Goal: Transaction & Acquisition: Obtain resource

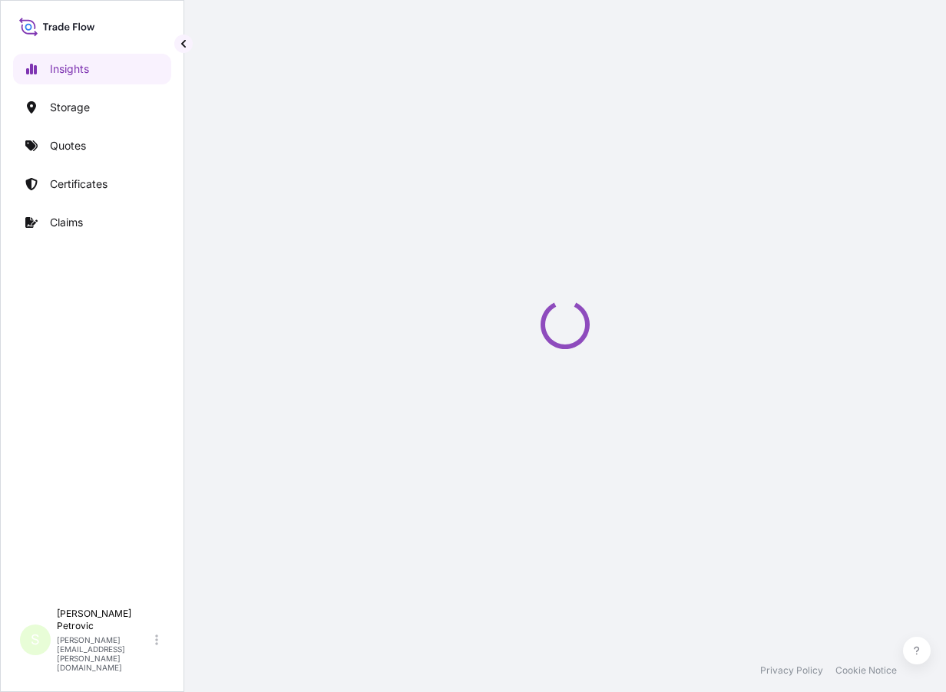
select select "2025"
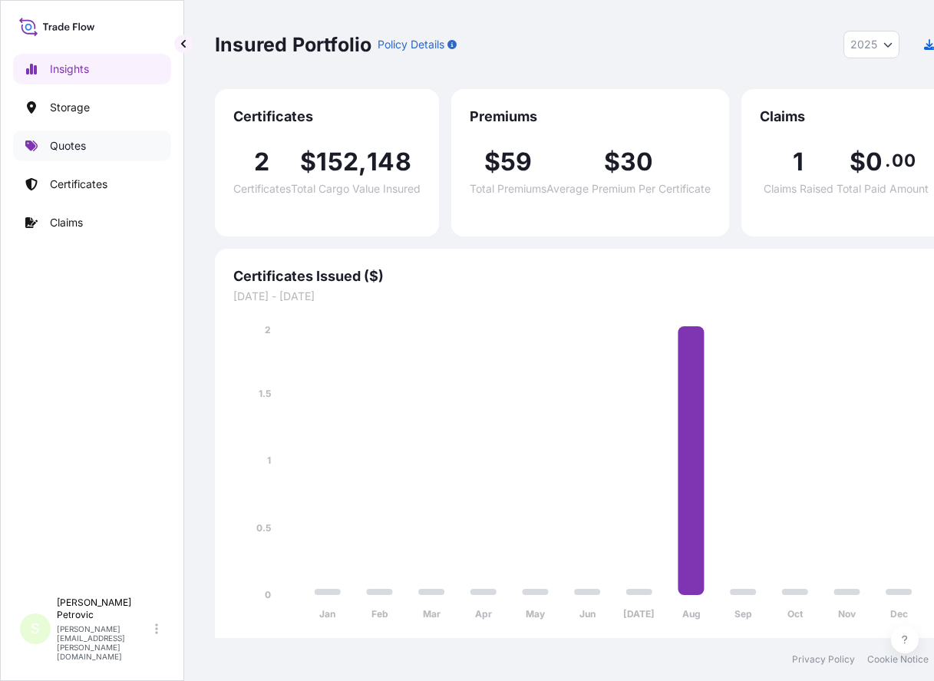
click at [81, 150] on p "Quotes" at bounding box center [68, 145] width 36 height 15
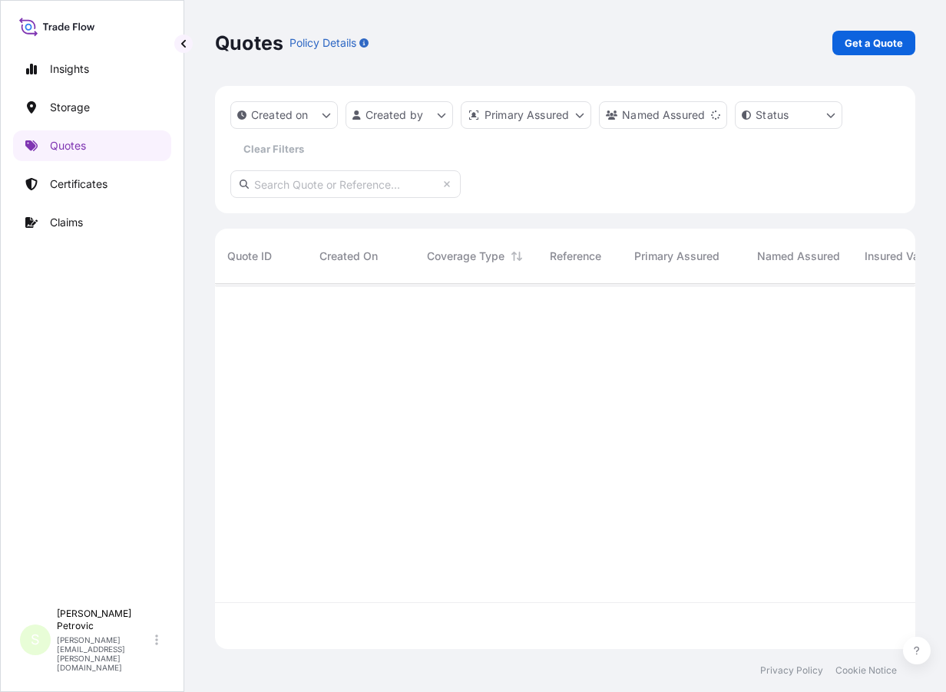
scroll to position [409, 689]
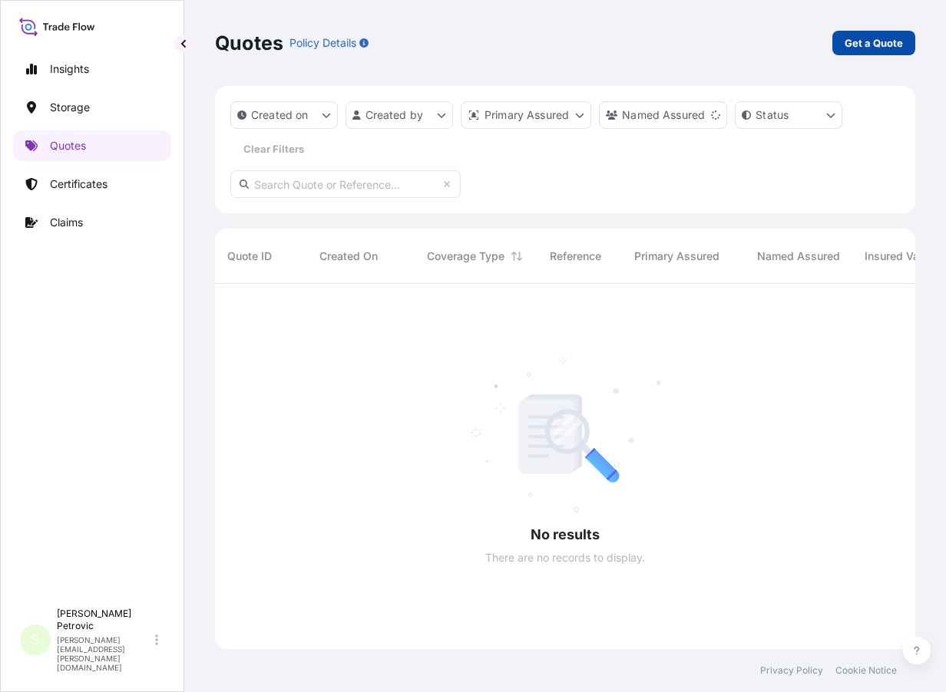
click at [879, 41] on p "Get a Quote" at bounding box center [873, 42] width 58 height 15
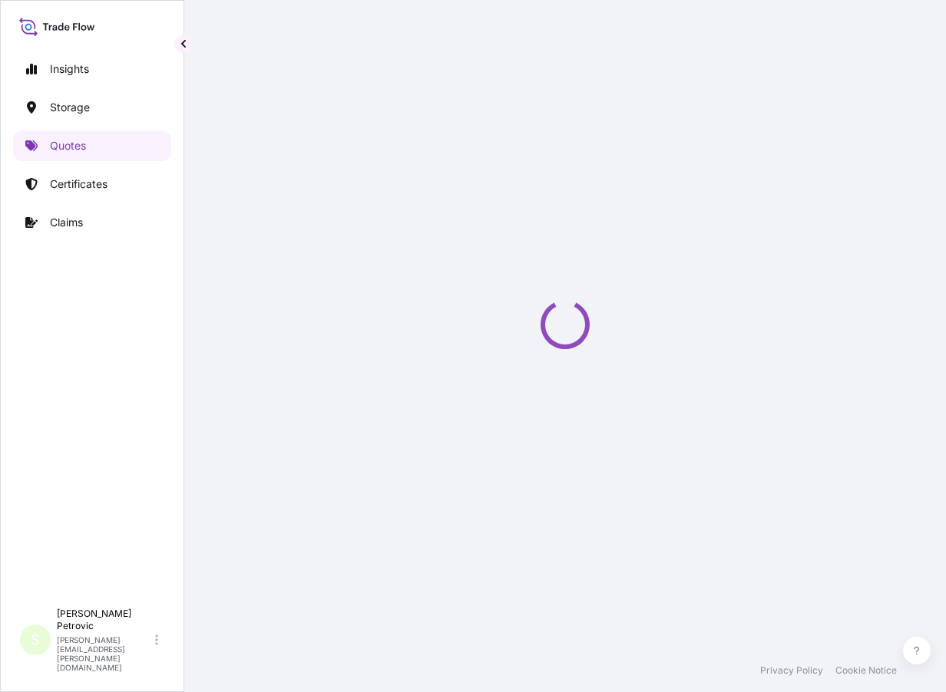
select select "Water"
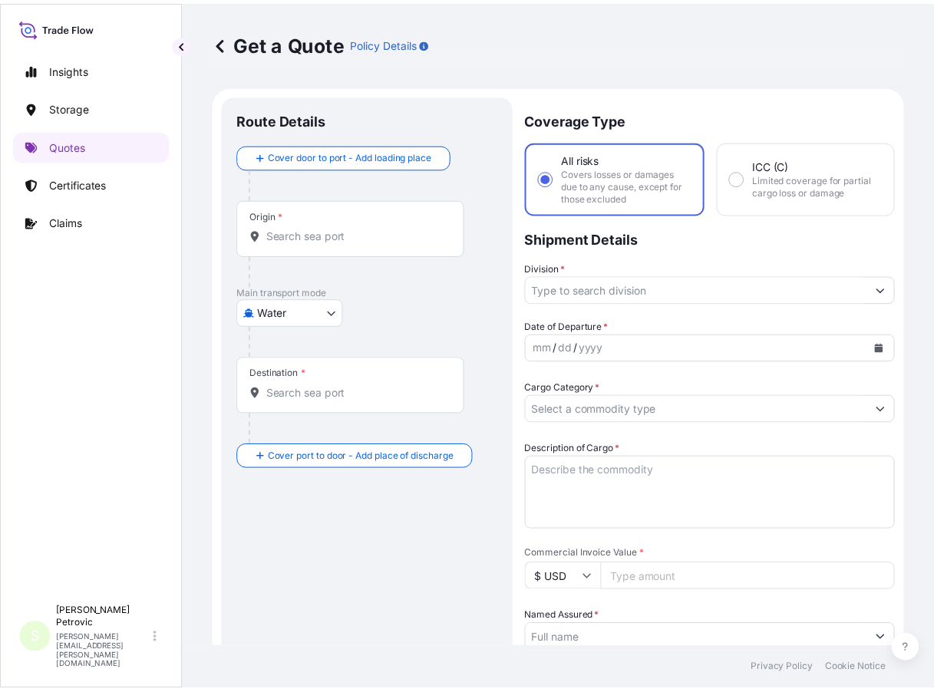
scroll to position [25, 0]
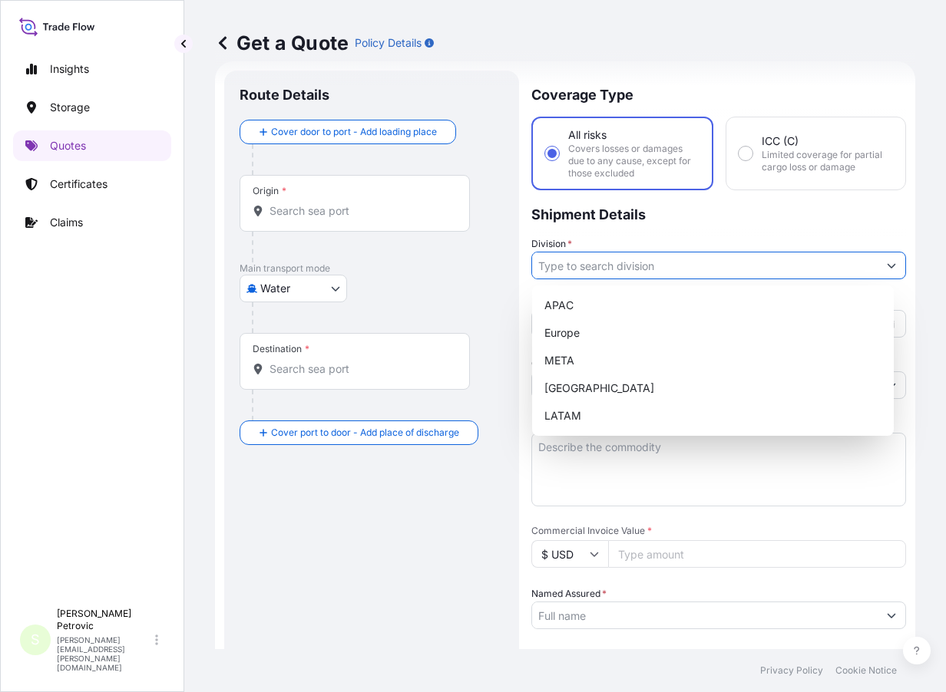
click at [887, 265] on icon "Show suggestions" at bounding box center [891, 265] width 9 height 9
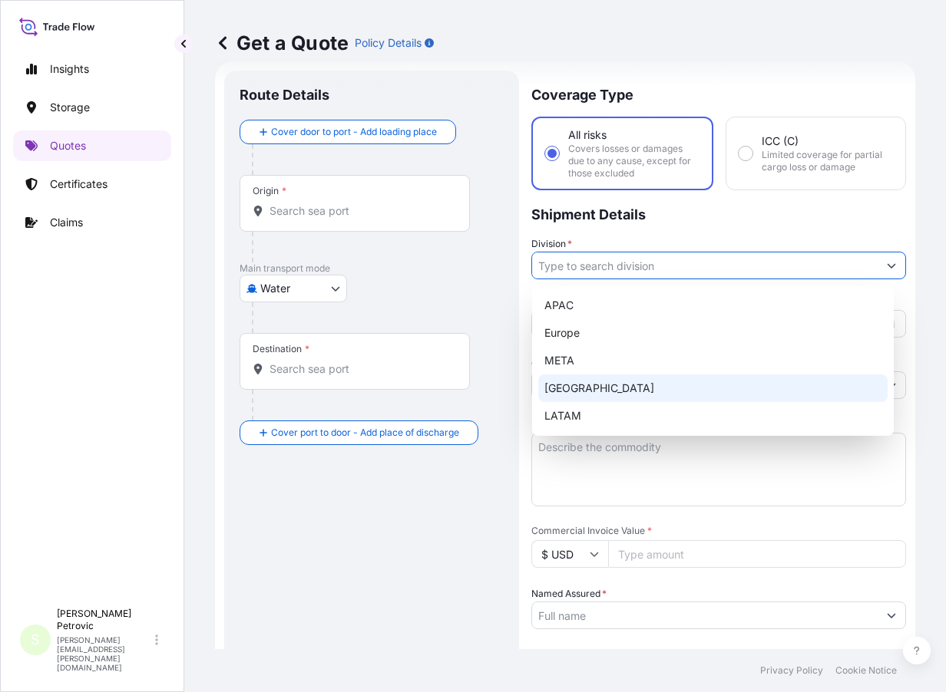
click at [604, 385] on div "[GEOGRAPHIC_DATA]" at bounding box center [712, 389] width 349 height 28
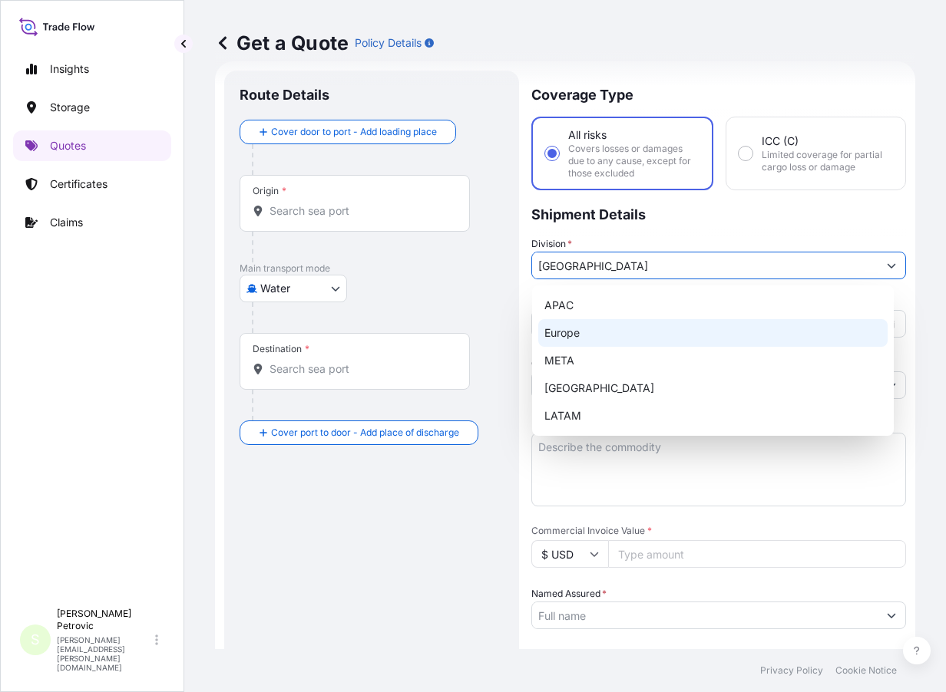
click at [877, 325] on div "Europe" at bounding box center [712, 333] width 349 height 28
type input "Europe"
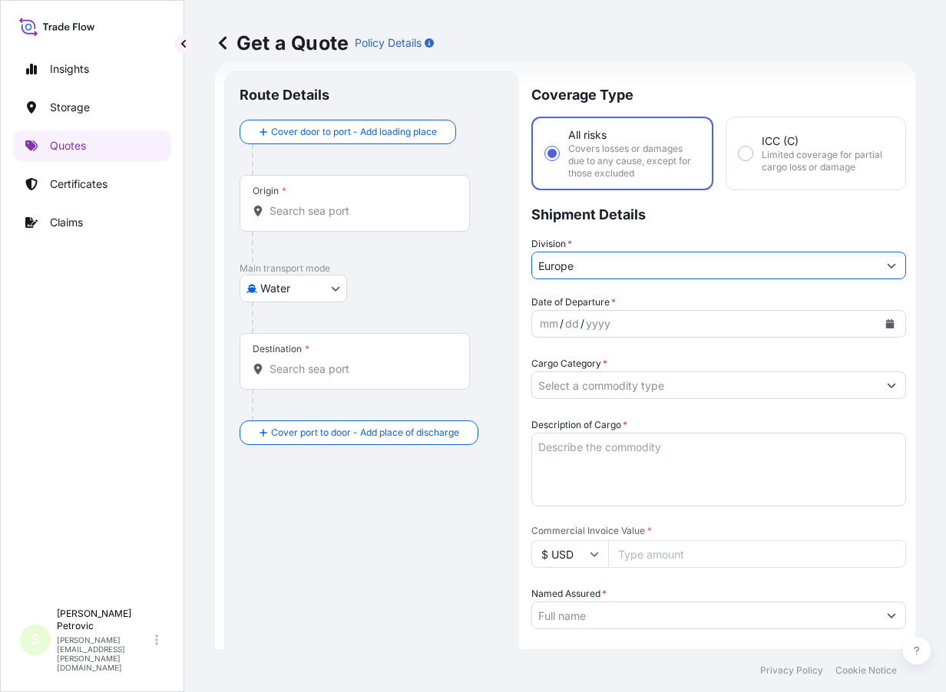
click at [609, 317] on div "yyyy" at bounding box center [598, 324] width 28 height 18
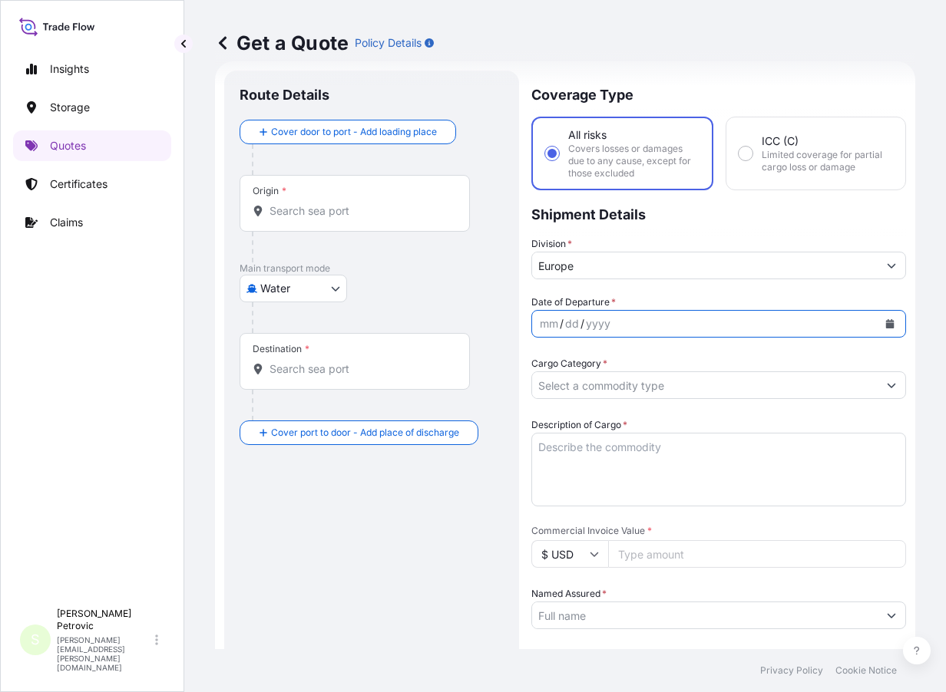
click at [885, 322] on icon "Calendar" at bounding box center [889, 323] width 9 height 9
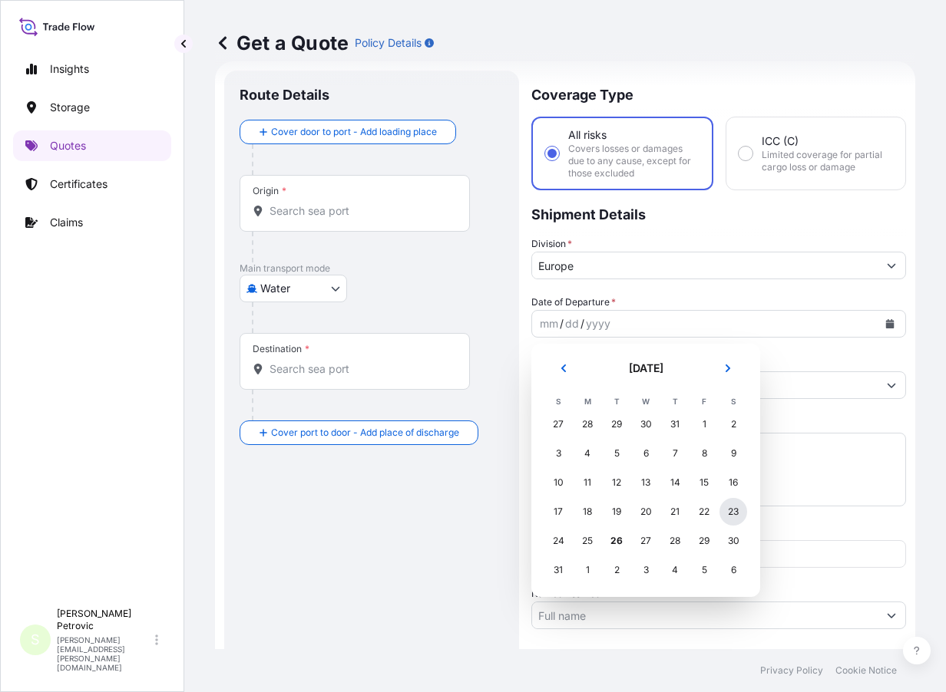
click at [731, 513] on div "23" at bounding box center [733, 512] width 28 height 28
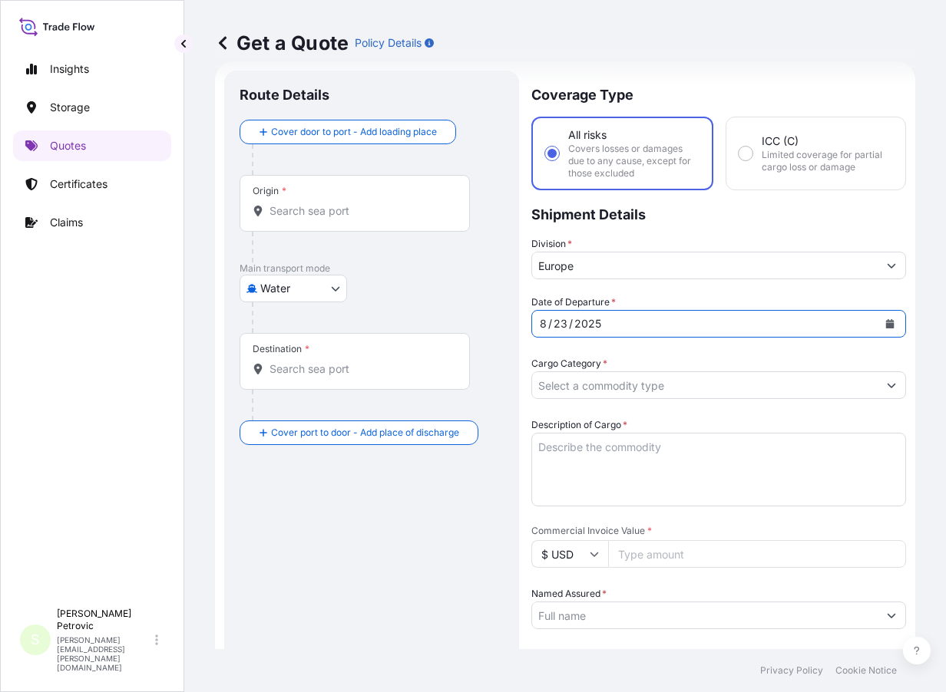
click at [877, 385] on button "Show suggestions" at bounding box center [891, 386] width 28 height 28
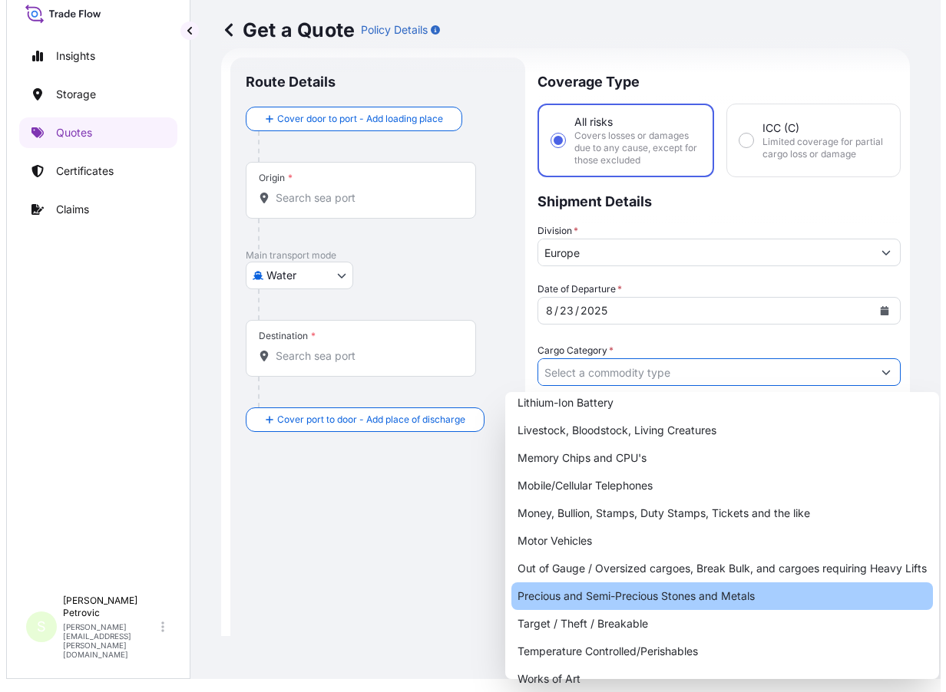
scroll to position [0, 0]
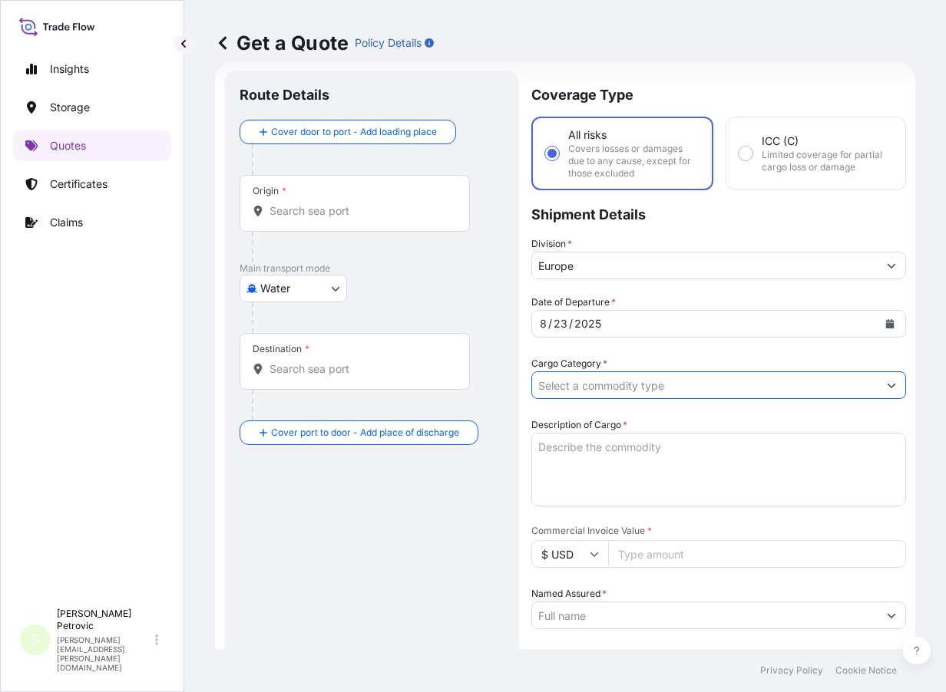
click at [884, 385] on form "Route Details Cover door to port - Add loading place Place of loading Road / In…" at bounding box center [565, 600] width 700 height 1078
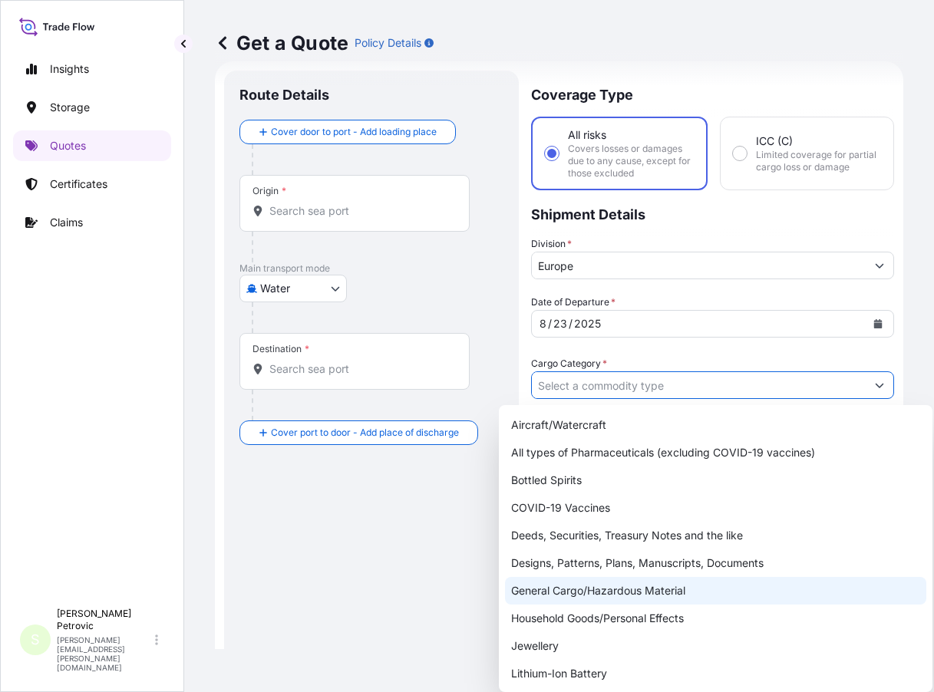
click at [635, 586] on div "General Cargo/Hazardous Material" at bounding box center [715, 591] width 421 height 28
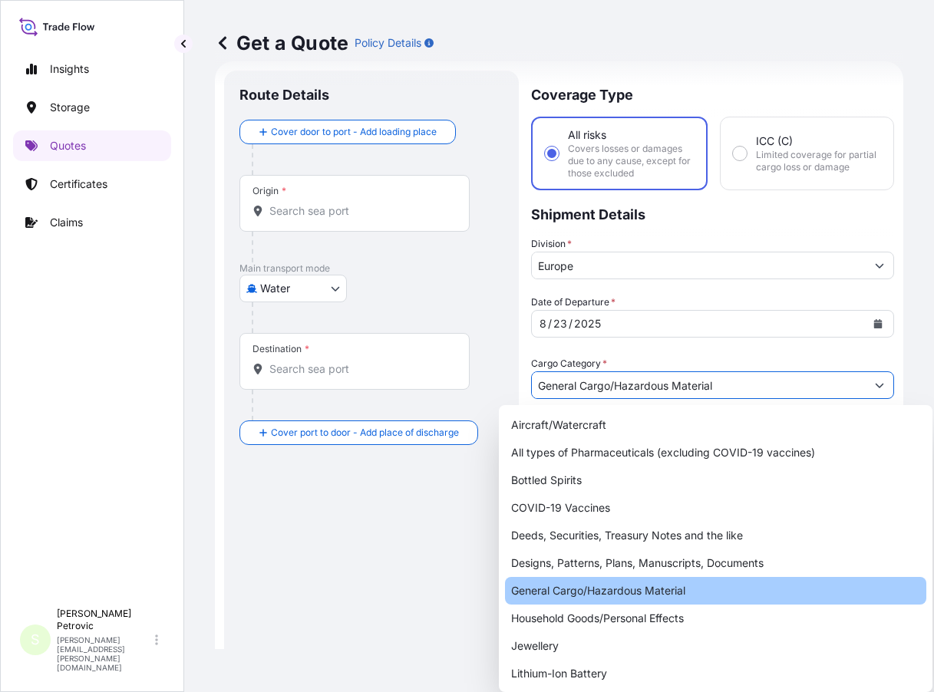
type input "General Cargo/Hazardous Material"
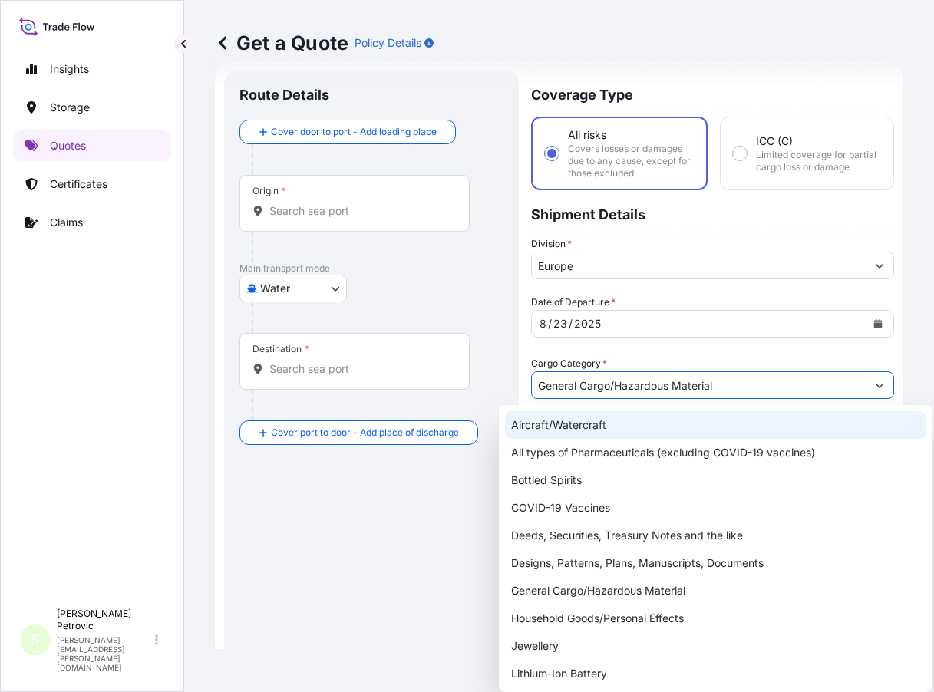
click at [737, 387] on input "General Cargo/Hazardous Material" at bounding box center [699, 386] width 334 height 28
click at [413, 532] on div "Route Details Cover door to port - Add loading place Place of loading Road / [G…" at bounding box center [371, 600] width 264 height 1029
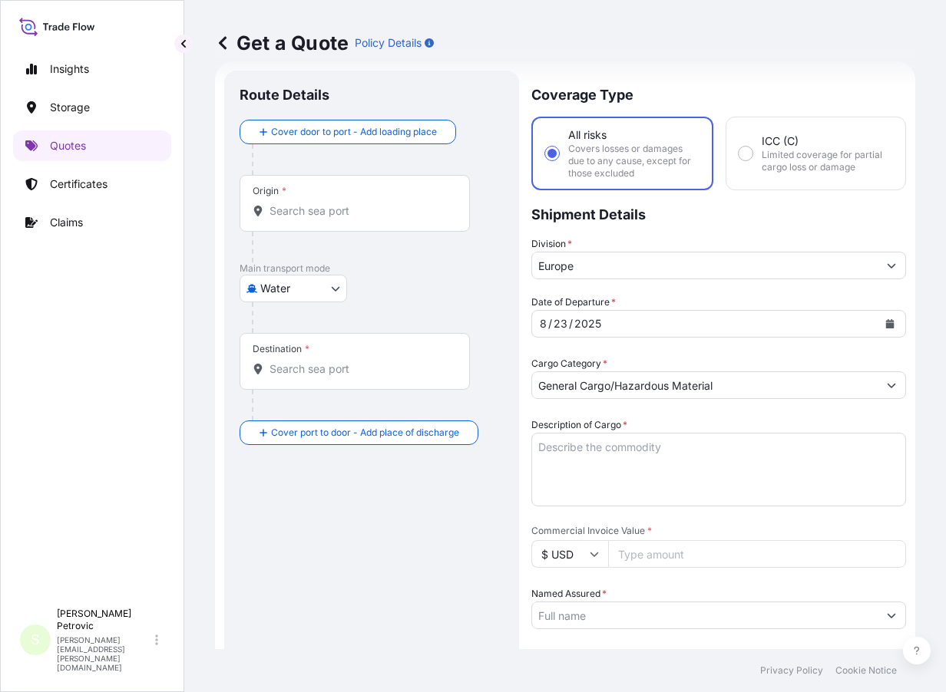
click at [560, 447] on textarea "Description of Cargo *" at bounding box center [718, 470] width 375 height 74
paste textarea "1 40' CONTAINER(S) 820579906 HS CODE: 3403.99 UN3082 ENVIRONMENTALLY HAZARDOUSS…"
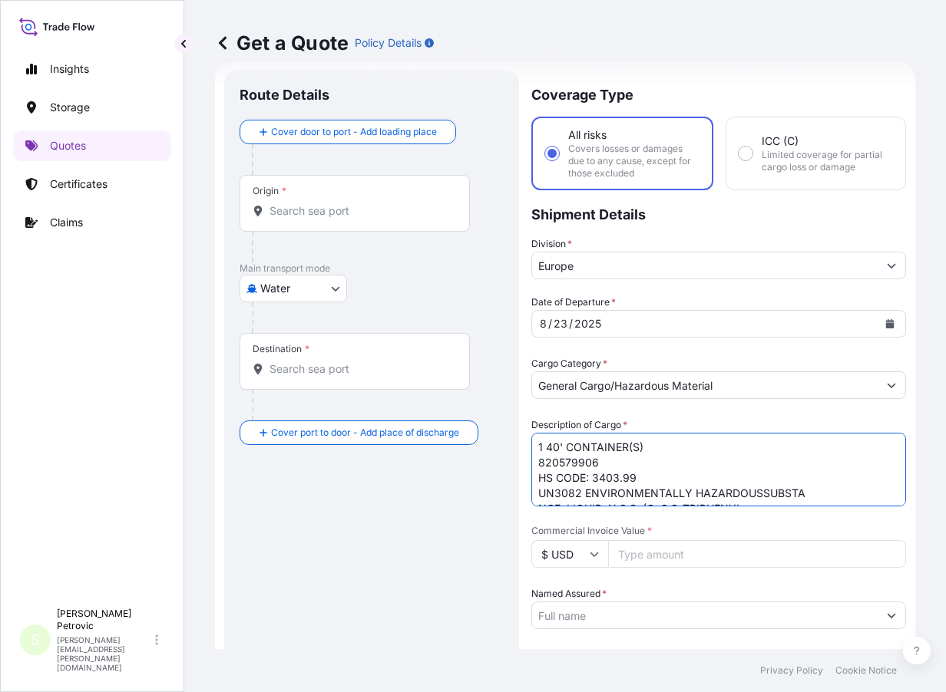
scroll to position [147, 0]
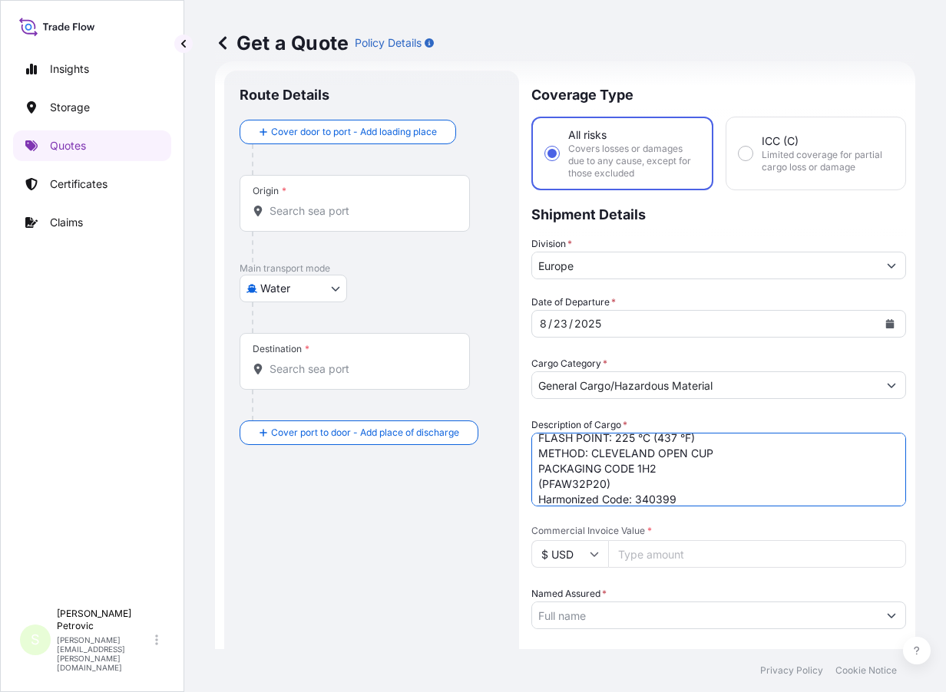
click at [698, 493] on textarea "1 40' CONTAINER(S) 820579906 HS CODE: 3403.99 UN3082 ENVIRONMENTALLY HAZARDOUSS…" at bounding box center [718, 470] width 375 height 74
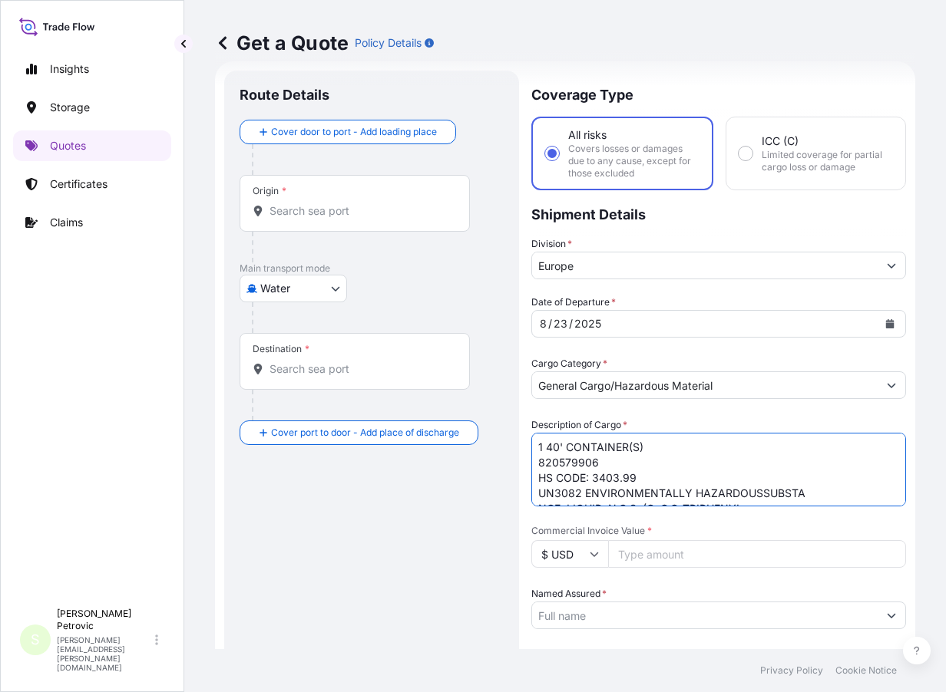
click at [655, 451] on textarea "1 40' CONTAINER(S) 820579906 HS CODE: 3403.99 UN3082 ENVIRONMENTALLY HAZARDOUSS…" at bounding box center [718, 470] width 375 height 74
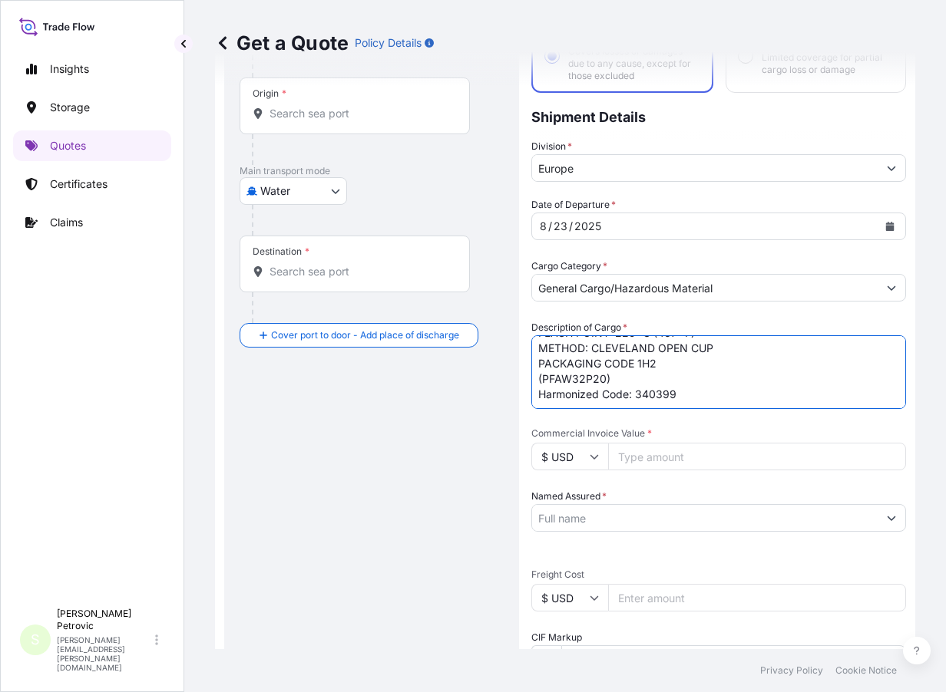
click at [551, 393] on textarea "1 40' CONTAINER(S) 24 PKGS 820579906 HS CODE: 3403.99 UN3082 ENVIRONMENTALLY HA…" at bounding box center [718, 372] width 375 height 74
paste textarea "820579906 HS CODE: 3403.99 UN3082 ENVIRONMENTALLY HAZARDOUS SUBSTANCE, LIQUID, …"
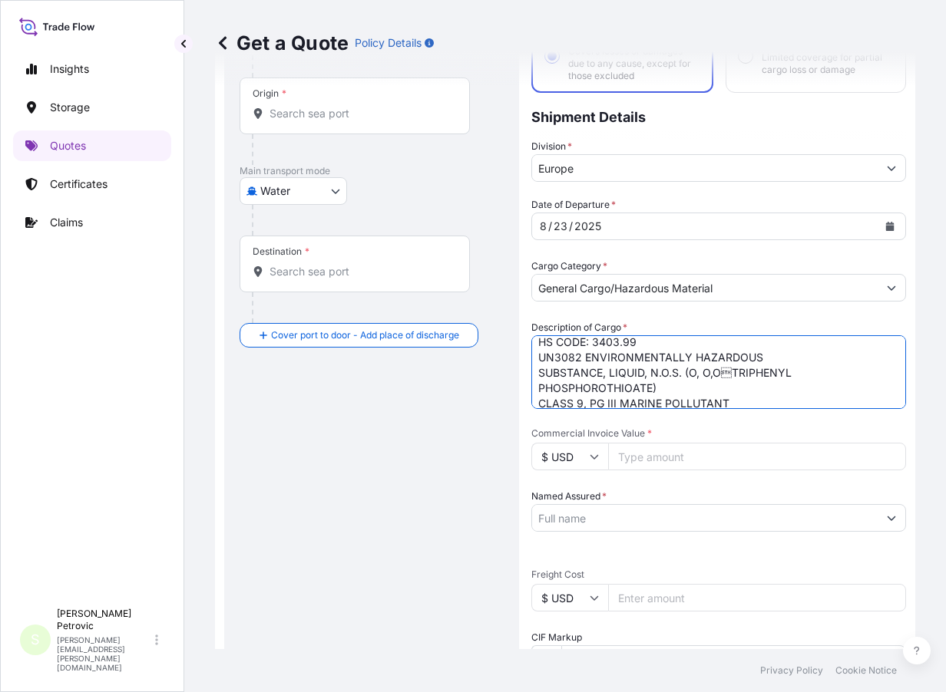
scroll to position [227, 0]
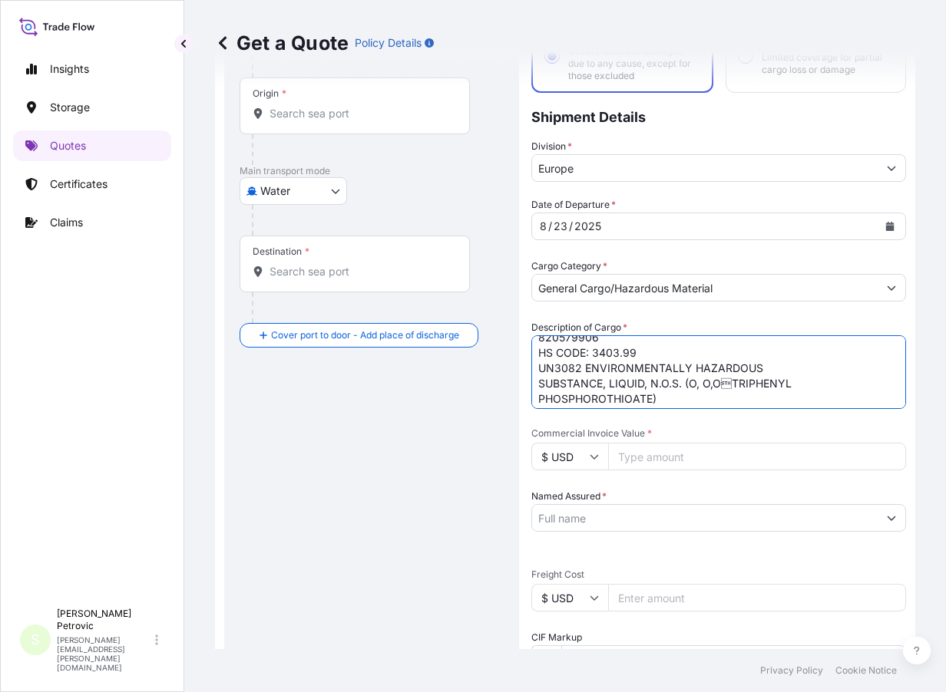
click at [649, 349] on textarea "1 40' CONTAINER(S) 24 PKGS 820579906 HS CODE: 3403.99 UN3082 ENVIRONMENTALLY HA…" at bounding box center [718, 372] width 375 height 74
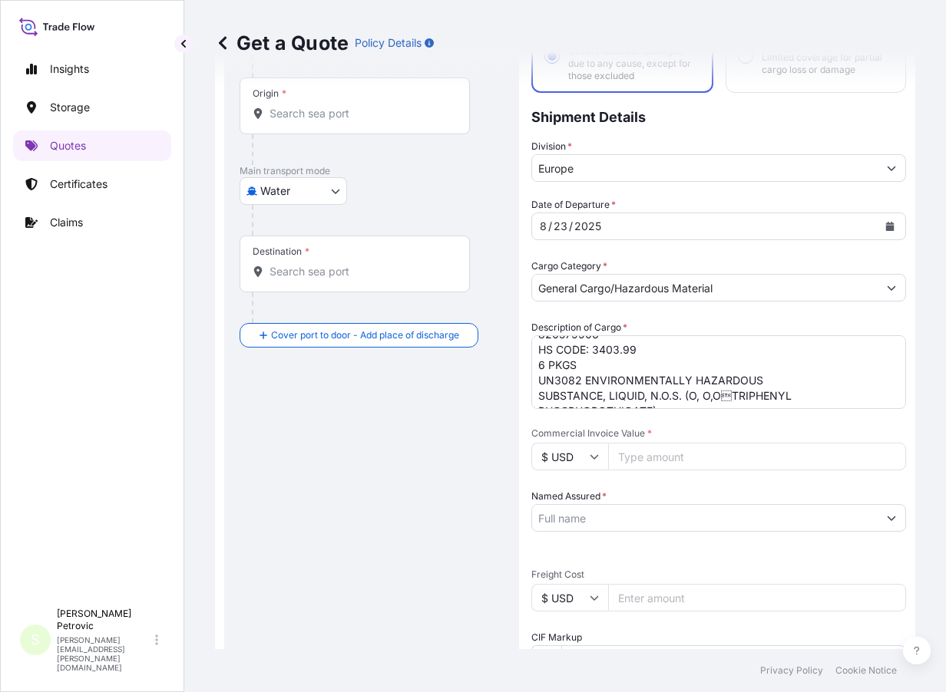
scroll to position [220, 0]
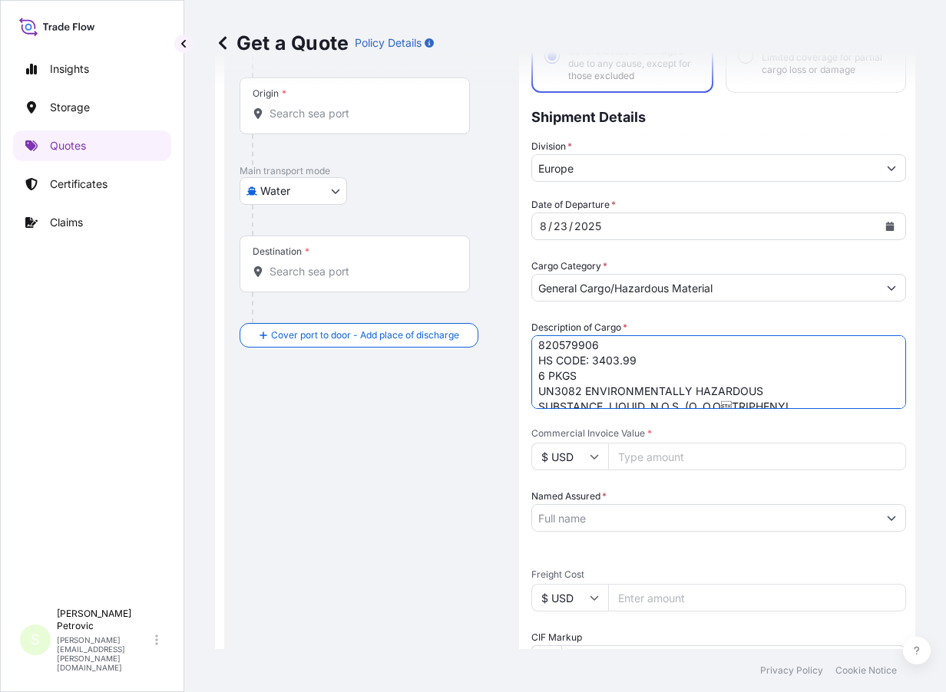
drag, startPoint x: 582, startPoint y: 375, endPoint x: 530, endPoint y: 377, distance: 52.2
click at [530, 377] on form "Route Details Cover door to port - Add loading place Place of loading Road / [G…" at bounding box center [565, 503] width 700 height 1078
click at [644, 359] on textarea "1 40' CONTAINER(S) 24 PKGS 820579906 HS CODE: 3403.99 UN3082 ENVIRONMENTALLY HA…" at bounding box center [718, 372] width 375 height 74
click at [685, 341] on textarea "1 40' CONTAINER(S) 24 PKGS 820579906 HS CODE: 3403.99 UN3082 ENVIRONMENTALLY HA…" at bounding box center [718, 372] width 375 height 74
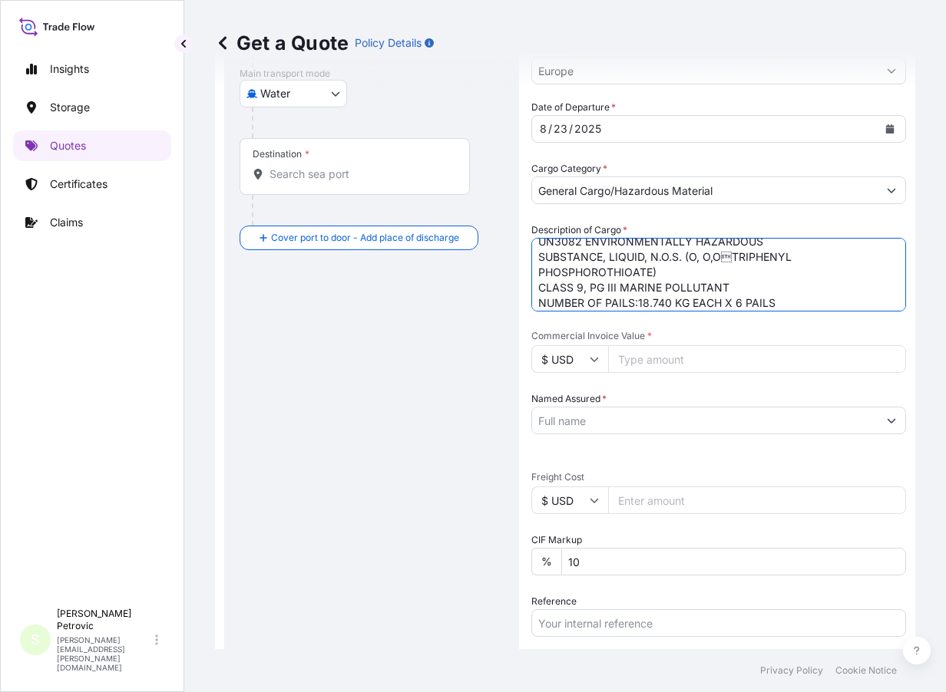
scroll to position [293, 0]
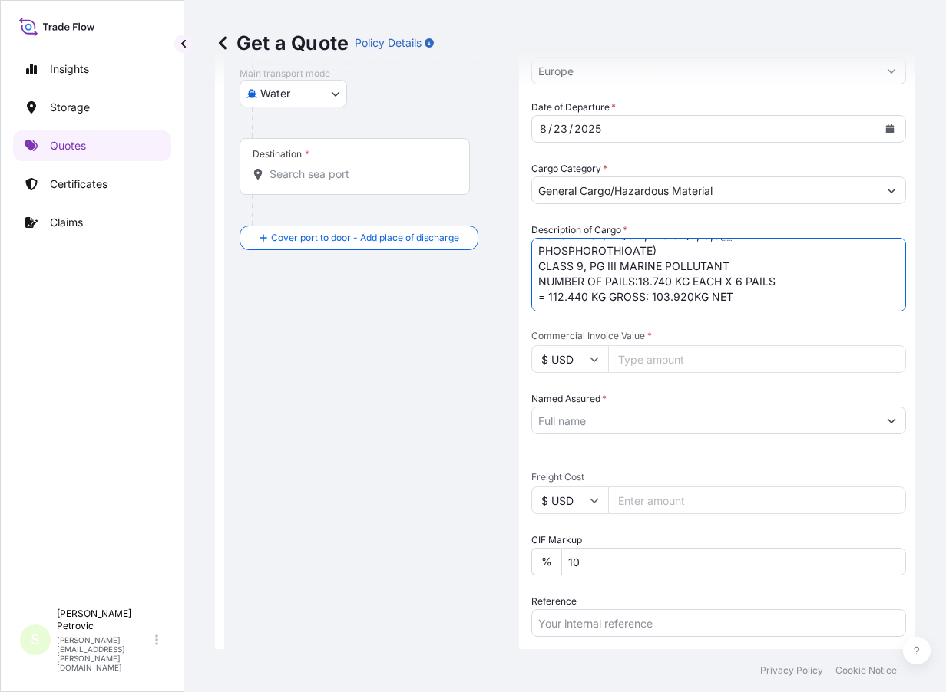
click at [751, 293] on textarea "1 40' CONTAINER(S) 24 PKGS 820579906 HS CODE: 3403.99 UN3082 ENVIRONMENTALLY HA…" at bounding box center [718, 275] width 375 height 74
paste textarea "FLASH POINT: 245°C (473 °F) METHOD: CLEVELAND OPEN CUP PACKAGING CODE 1H2 (PFAW…"
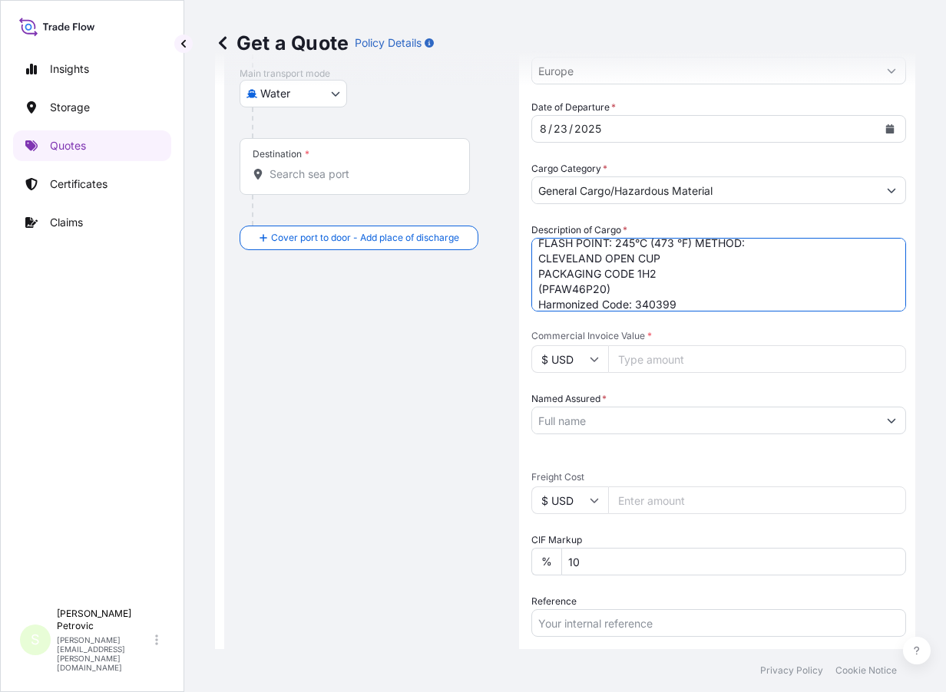
scroll to position [378, 0]
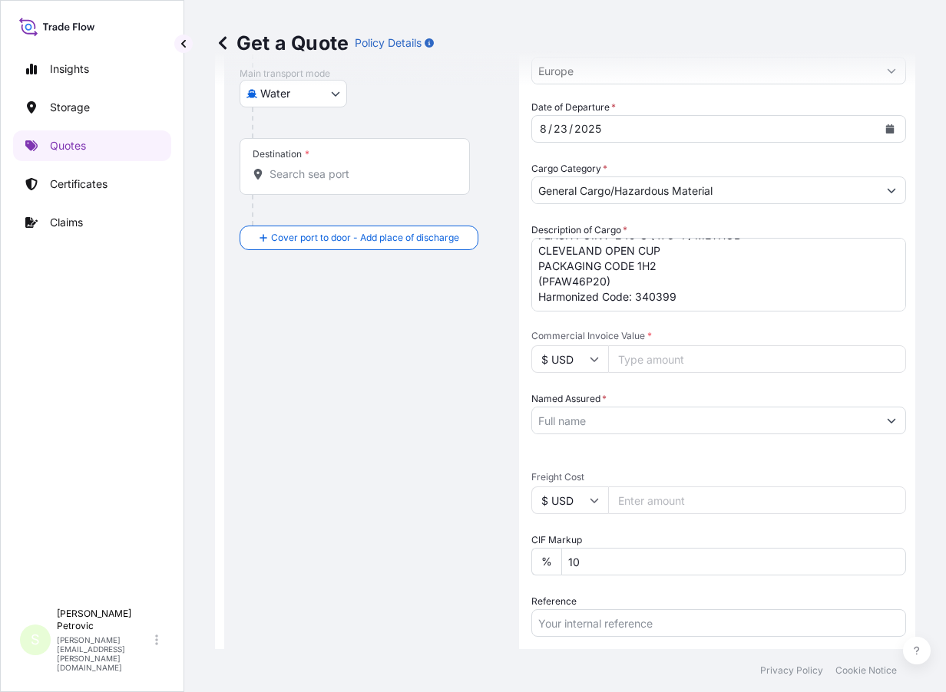
click at [708, 292] on textarea "1 40' CONTAINER(S) 24 PKGS 820579906 HS CODE: 3403.99 UN3082 ENVIRONMENTALLY HA…" at bounding box center [718, 275] width 375 height 74
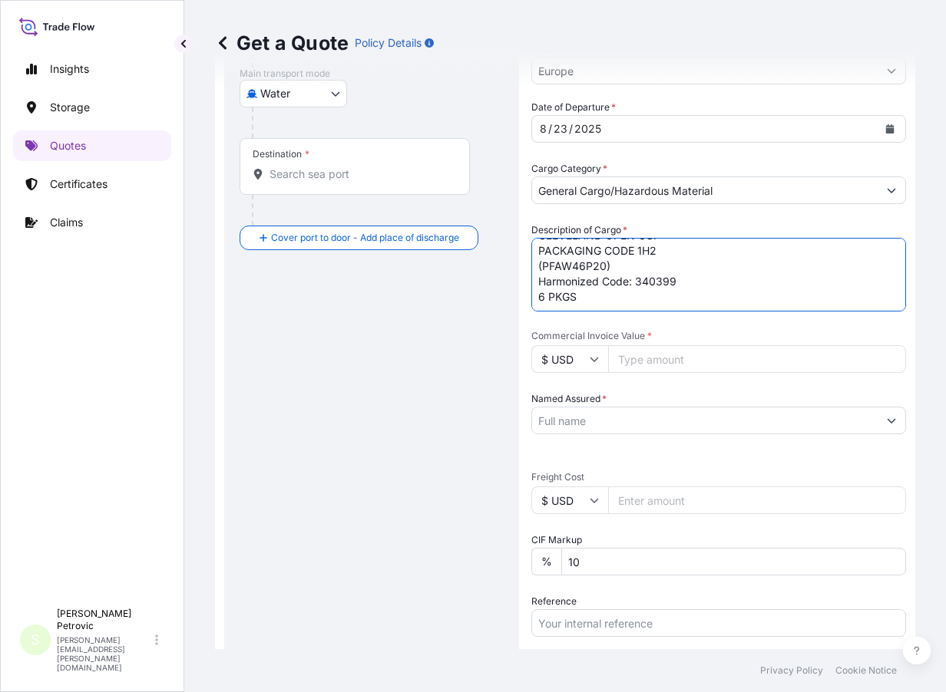
paste textarea "820579906 HS CODE: 3403.99 UN3082 ENVIRONMENTALLY HAZARDOUSSUBSTA NCE, LIQUID, …"
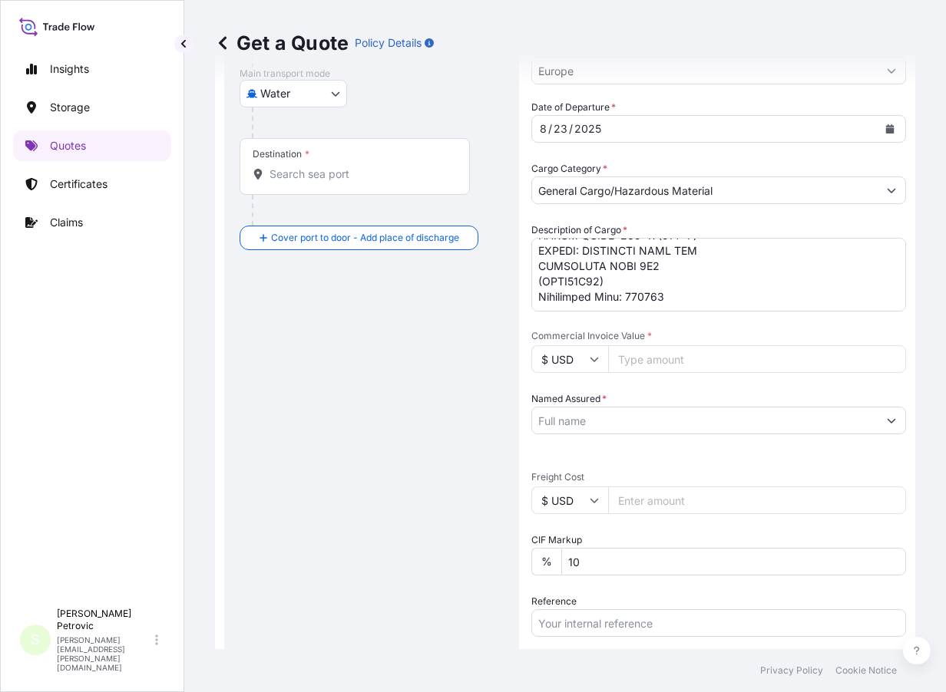
click at [702, 290] on textarea "Description of Cargo *" at bounding box center [718, 275] width 375 height 74
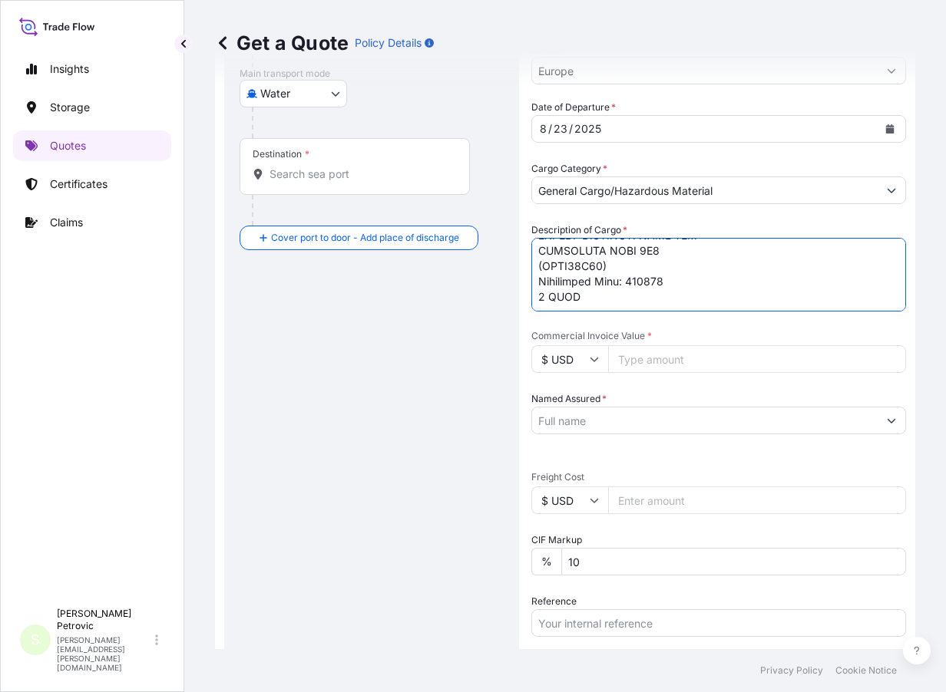
paste textarea "820579906 HS CODE: 3403.99 UN3082 ENVIRONMENTALLY HAZARDOUS SUBSTANCE, LIQUID, …"
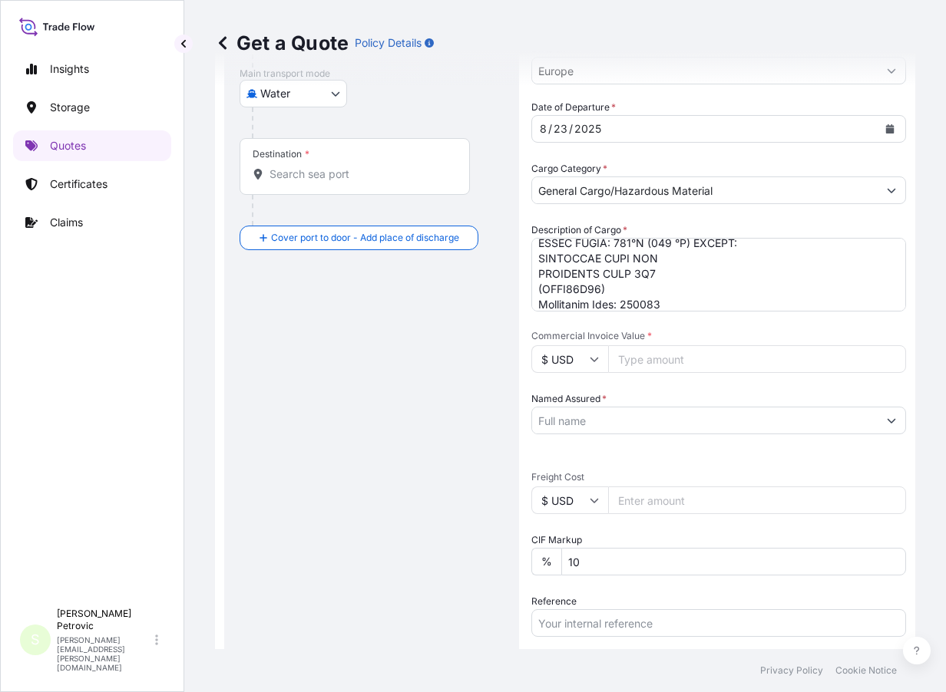
click at [719, 301] on textarea "Description of Cargo *" at bounding box center [718, 275] width 375 height 74
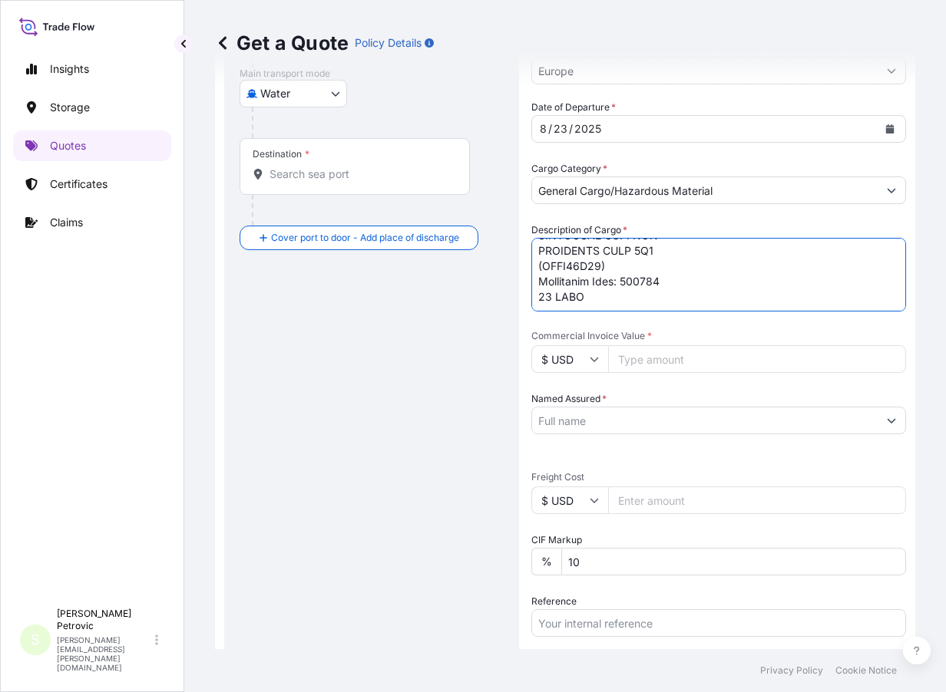
paste textarea "820579906 HS CODE: 3403.99 UN 1950 AEROSOLS CLASS 2.1 LTD QTY NUMBER OF CASES :…"
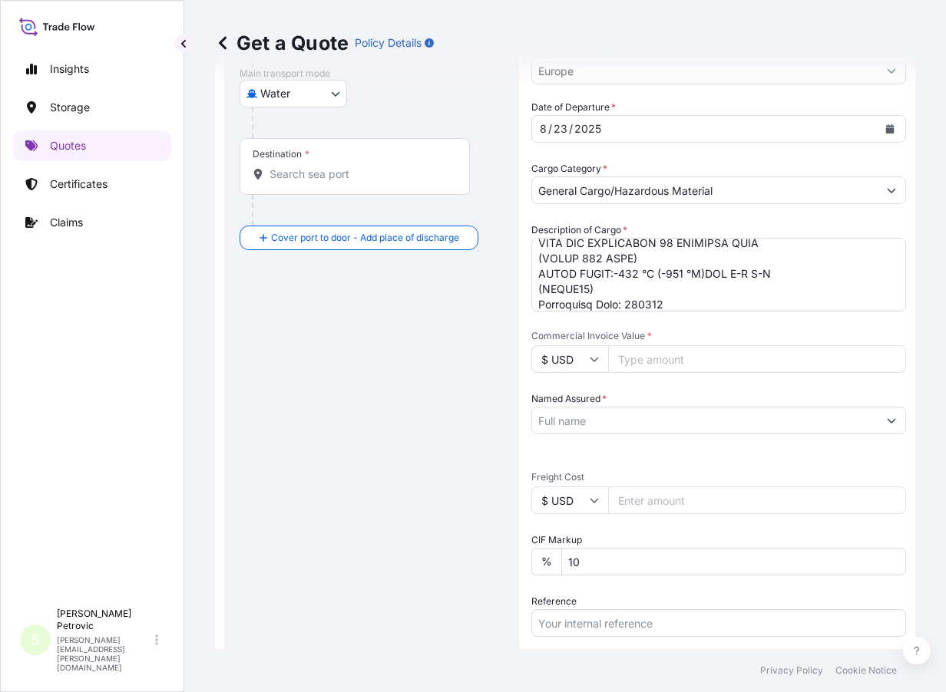
click at [709, 302] on textarea "Description of Cargo *" at bounding box center [718, 275] width 375 height 74
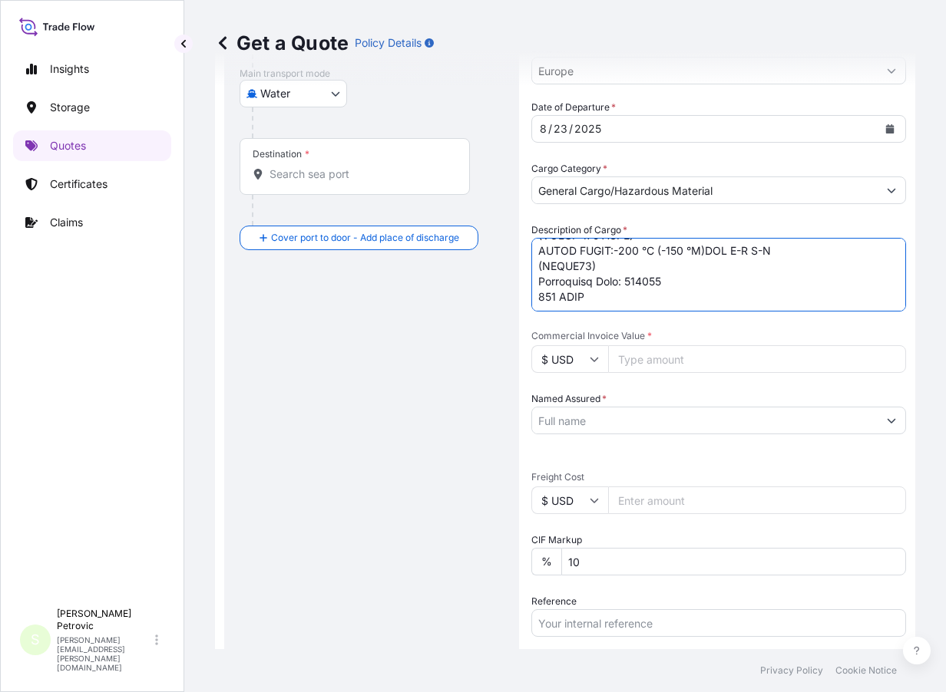
paste textarea "32 PALLETS LOADED INTO 1 40' CONTAINER(S) 820579906 NON HAZ LUBRICANTS HS CODE:…"
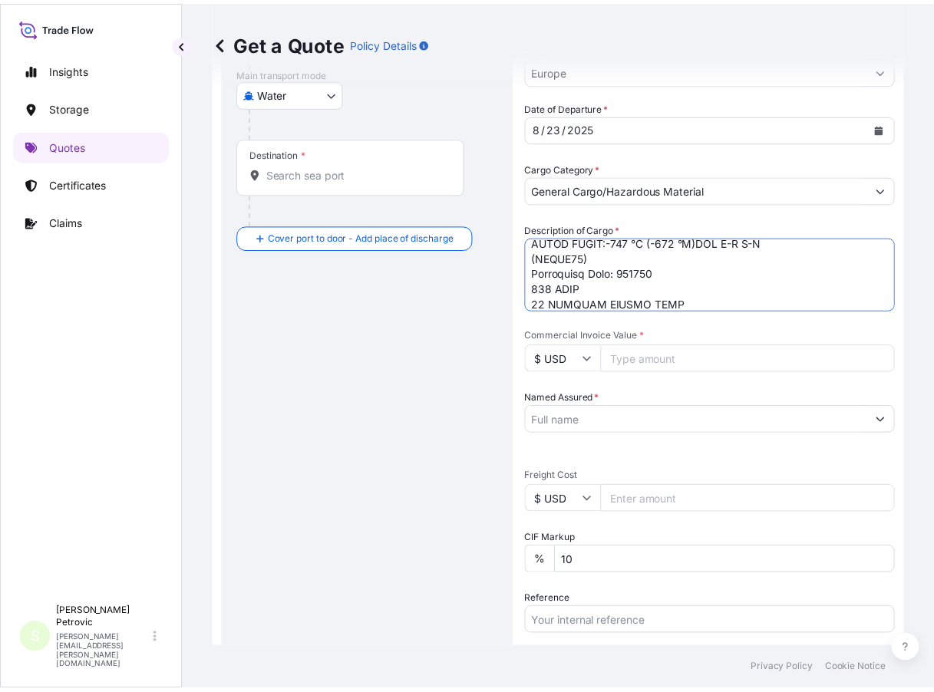
scroll to position [1115, 0]
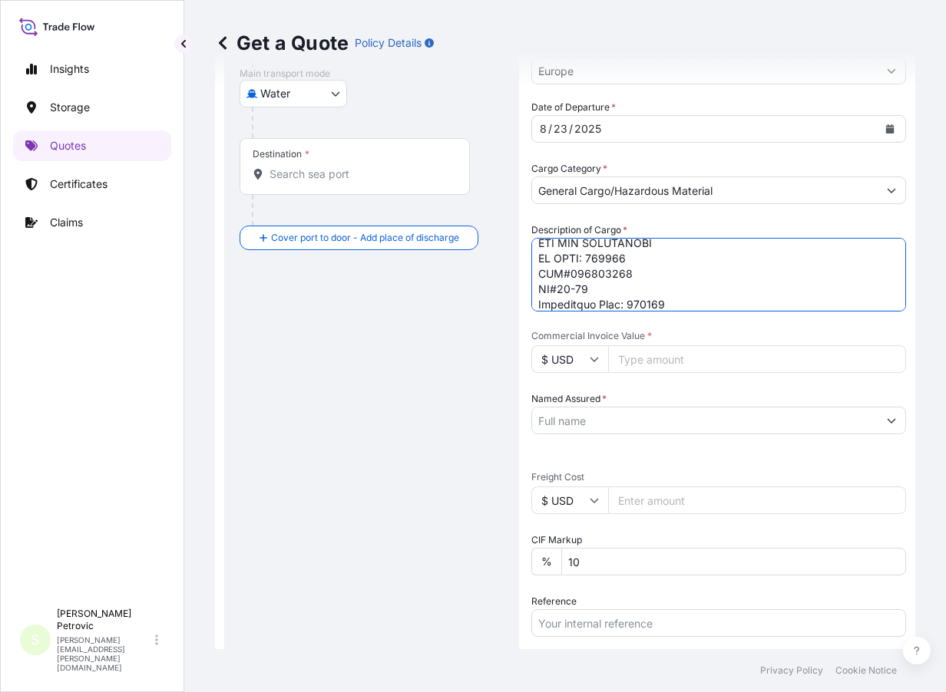
type textarea "2 73' LOREMIPSU(D) 67 SITA 819790577 CO ADIP: 7017.09 EL5496 SEDDOEIUSMODTEM IN…"
click at [649, 358] on input "Commercial Invoice Value *" at bounding box center [757, 359] width 298 height 28
type input "56238.84"
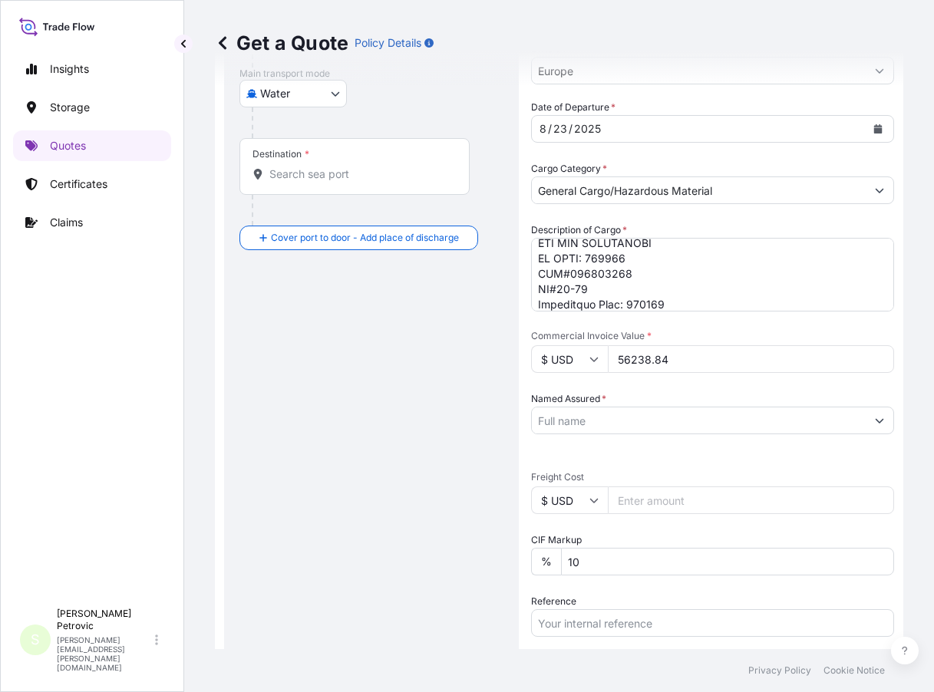
click at [594, 423] on input "Named Assured *" at bounding box center [699, 421] width 334 height 28
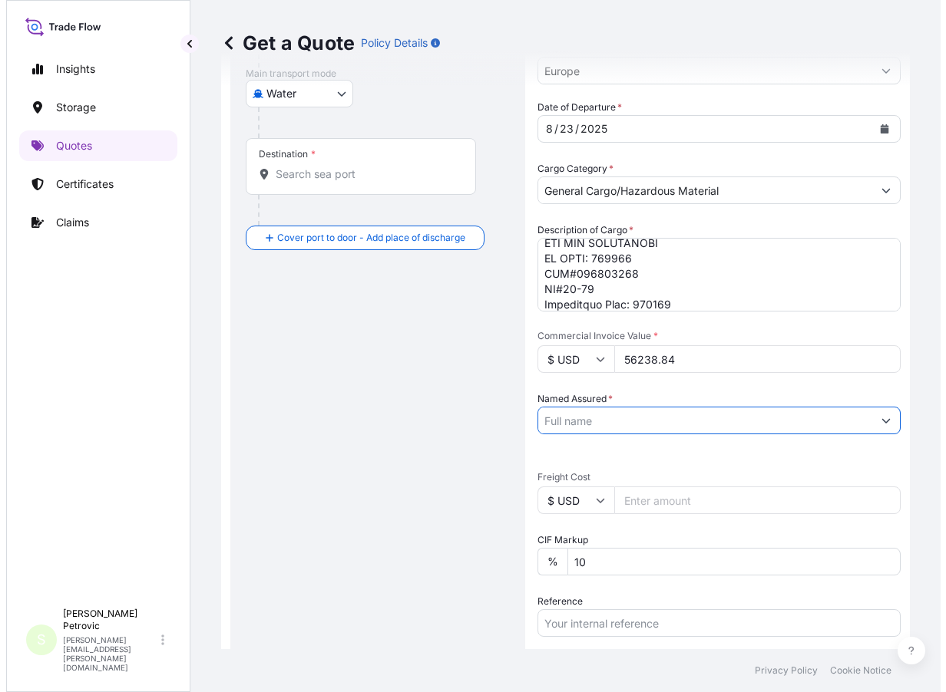
scroll to position [0, 0]
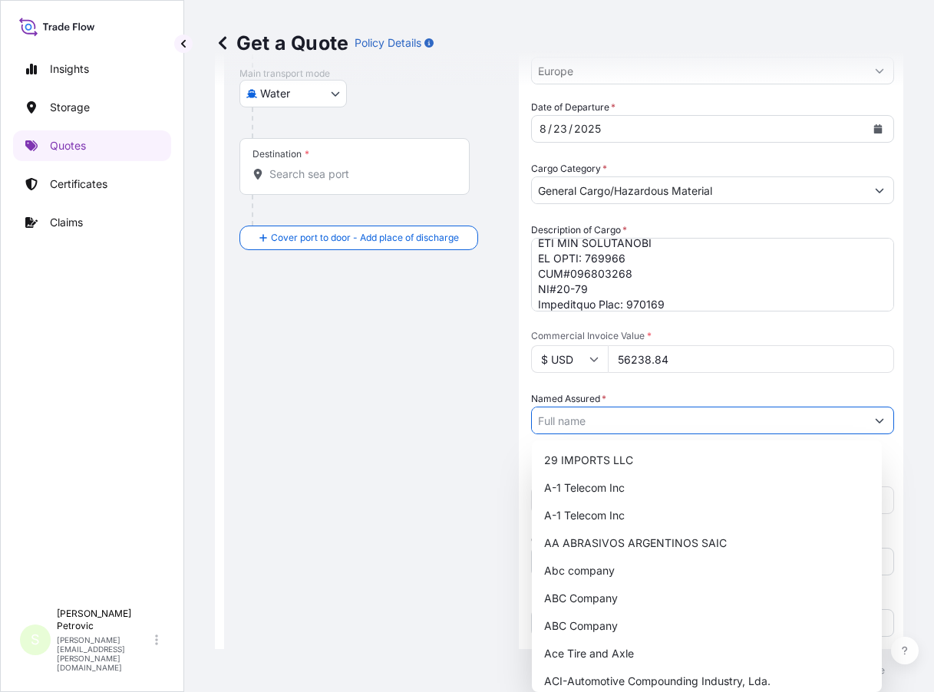
click at [881, 419] on button "Show suggestions" at bounding box center [880, 421] width 28 height 28
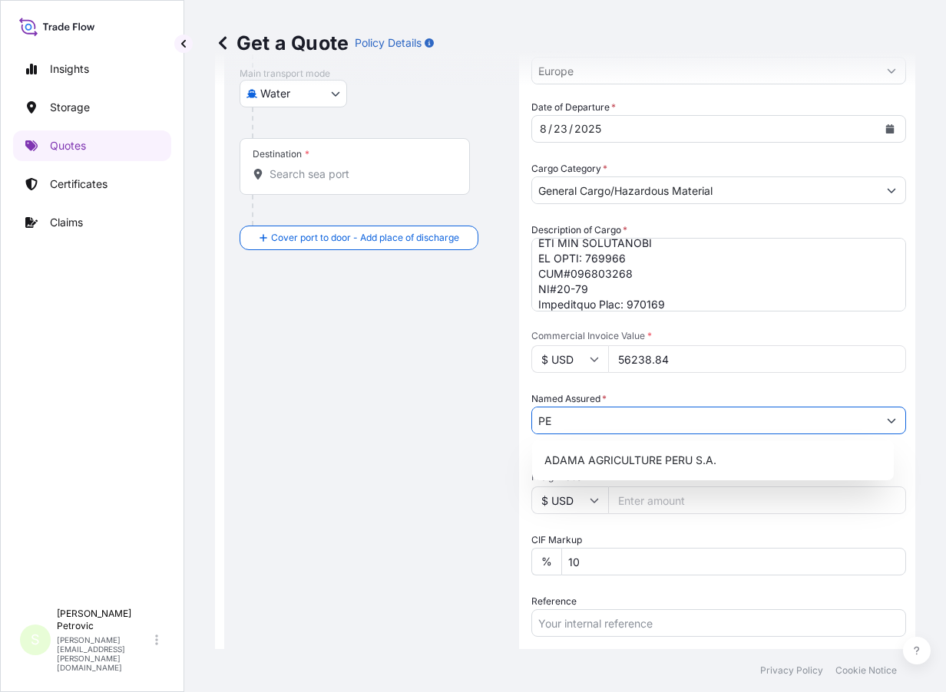
type input "P"
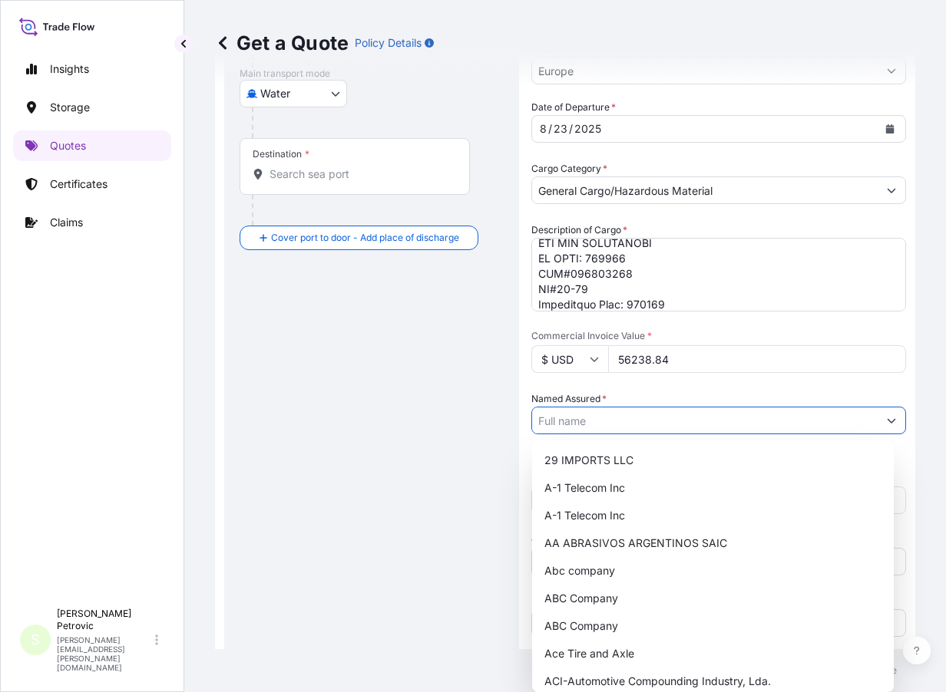
click at [585, 421] on input "Named Assured *" at bounding box center [704, 421] width 345 height 28
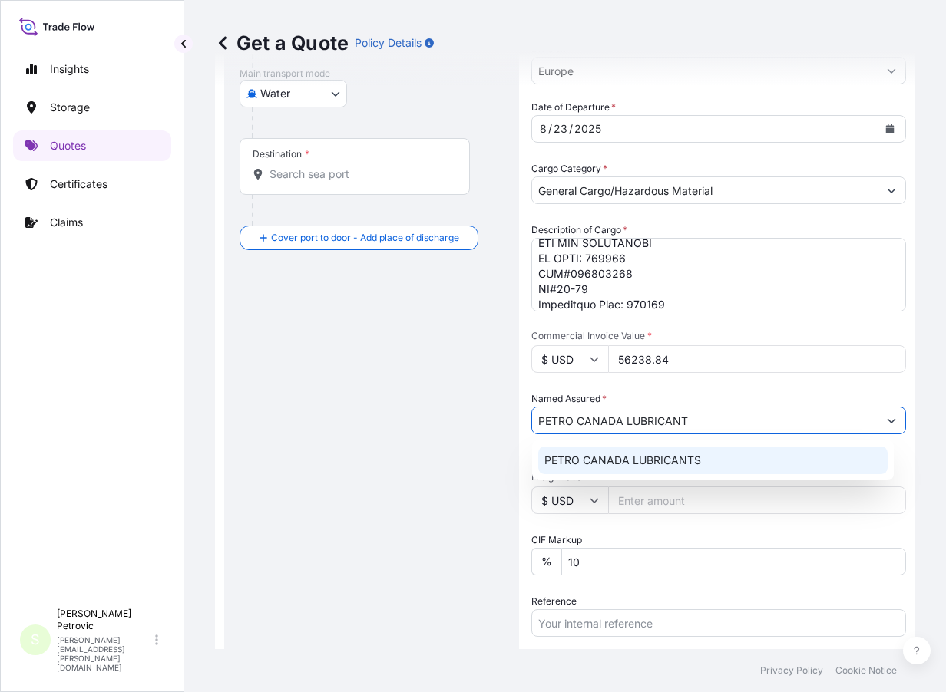
click at [629, 450] on div "PETRO CANADA LUBRICANTS" at bounding box center [712, 461] width 349 height 28
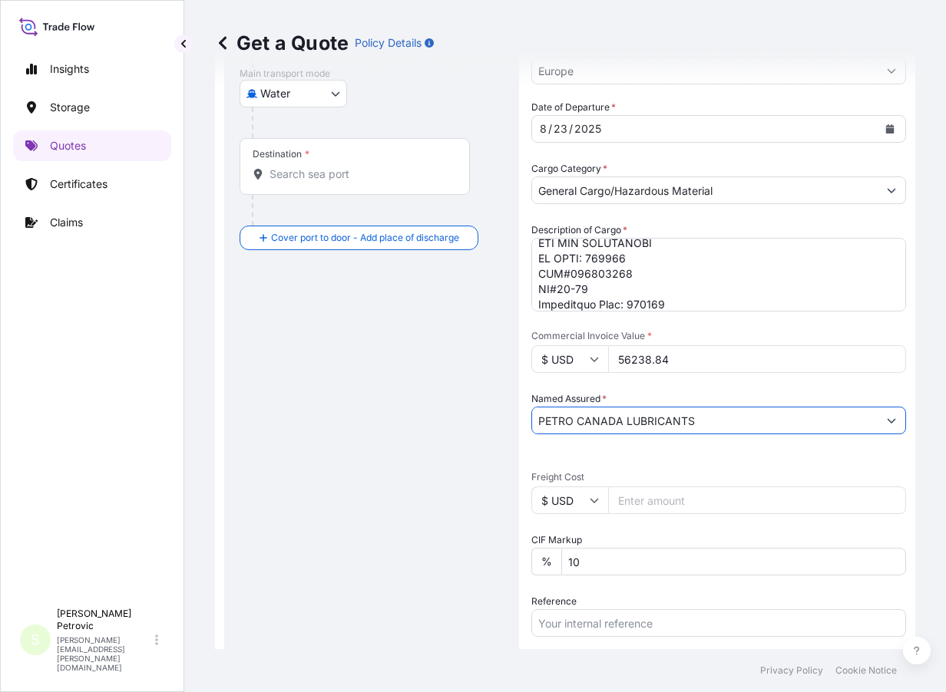
type input "PETRO CANADA LUBRICANTS"
click at [636, 495] on input "Freight Cost" at bounding box center [757, 501] width 298 height 28
type input "5250"
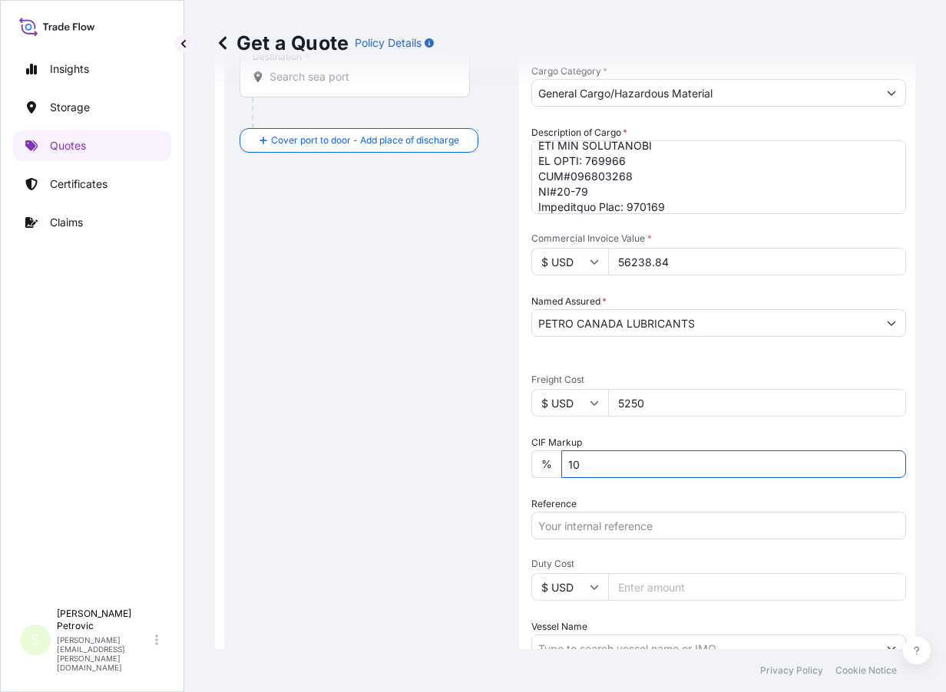
click at [595, 529] on input "Reference" at bounding box center [718, 526] width 375 height 28
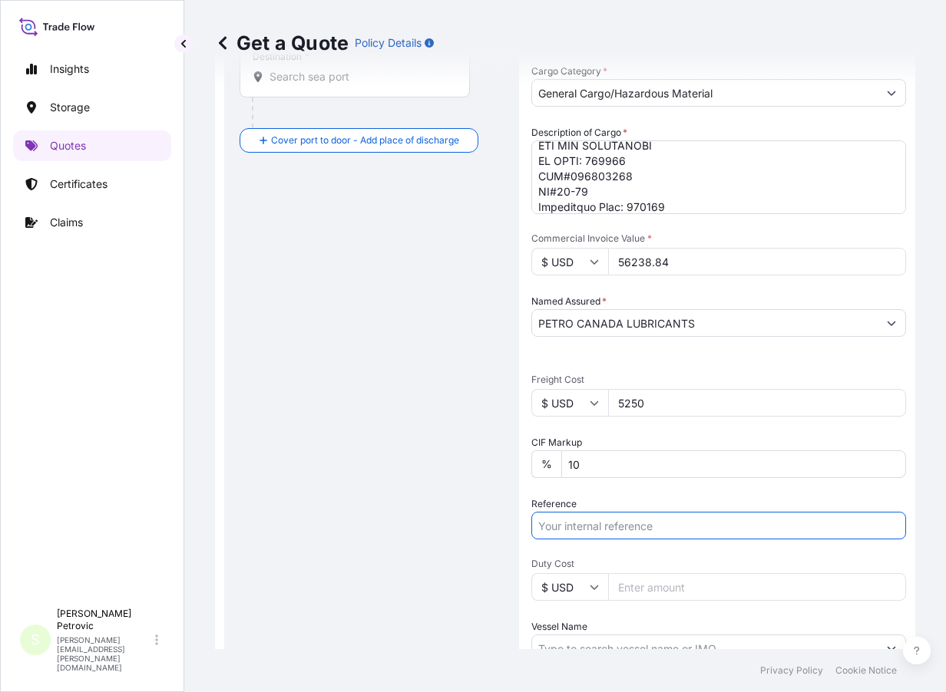
click at [585, 527] on input "Reference" at bounding box center [718, 526] width 375 height 28
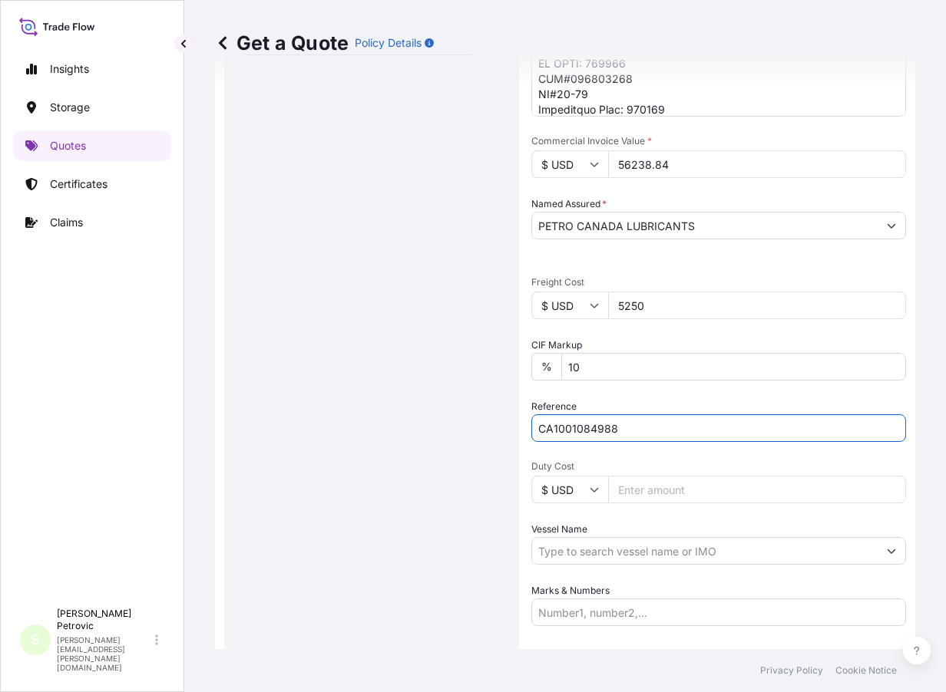
scroll to position [512, 0]
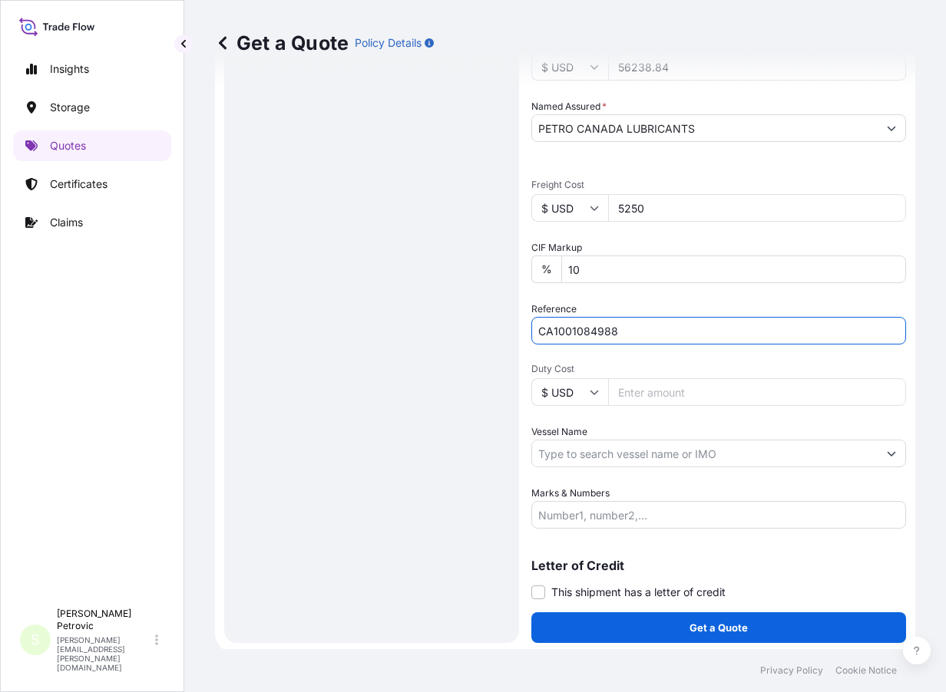
type input "CA1001084988"
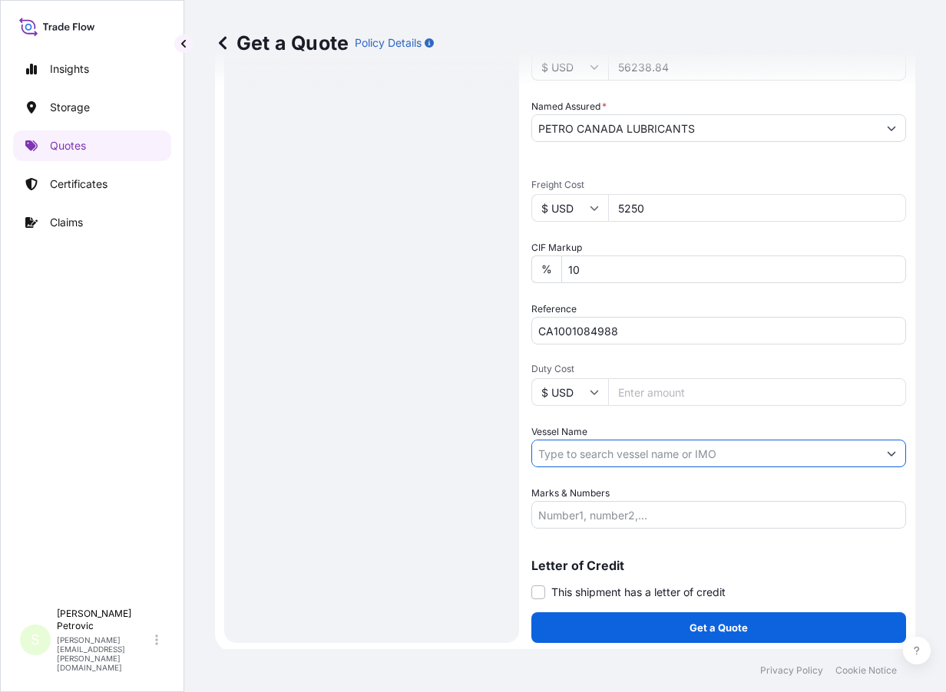
click at [629, 454] on input "Vessel Name" at bounding box center [704, 454] width 345 height 28
click at [563, 454] on input "Vessel Name" at bounding box center [704, 454] width 345 height 28
click at [596, 451] on input "Vessel Name" at bounding box center [704, 454] width 345 height 28
click at [551, 455] on input "Vessel Name" at bounding box center [704, 454] width 345 height 28
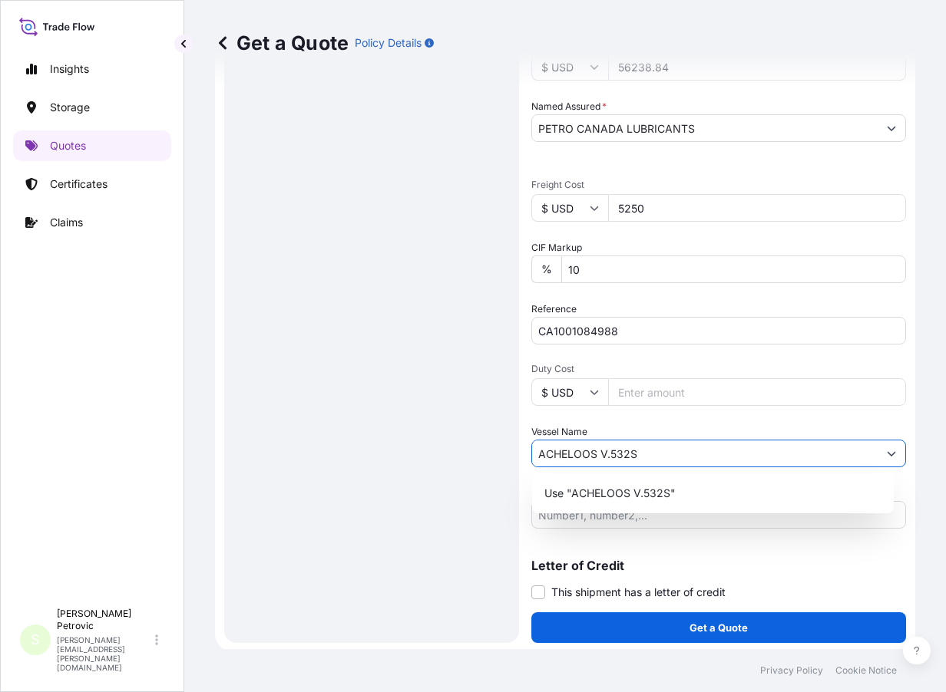
scroll to position [515, 0]
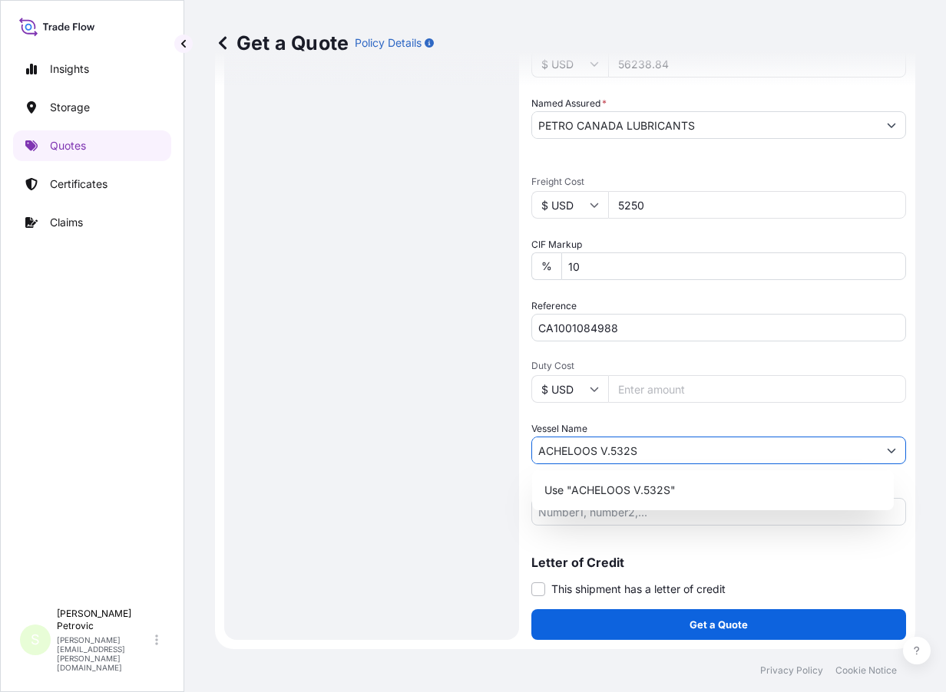
type input "ACHELOOS V.532S"
click at [454, 463] on div "Route Details Cover door to port - Add loading place Place of loading Road / [G…" at bounding box center [371, 109] width 264 height 1029
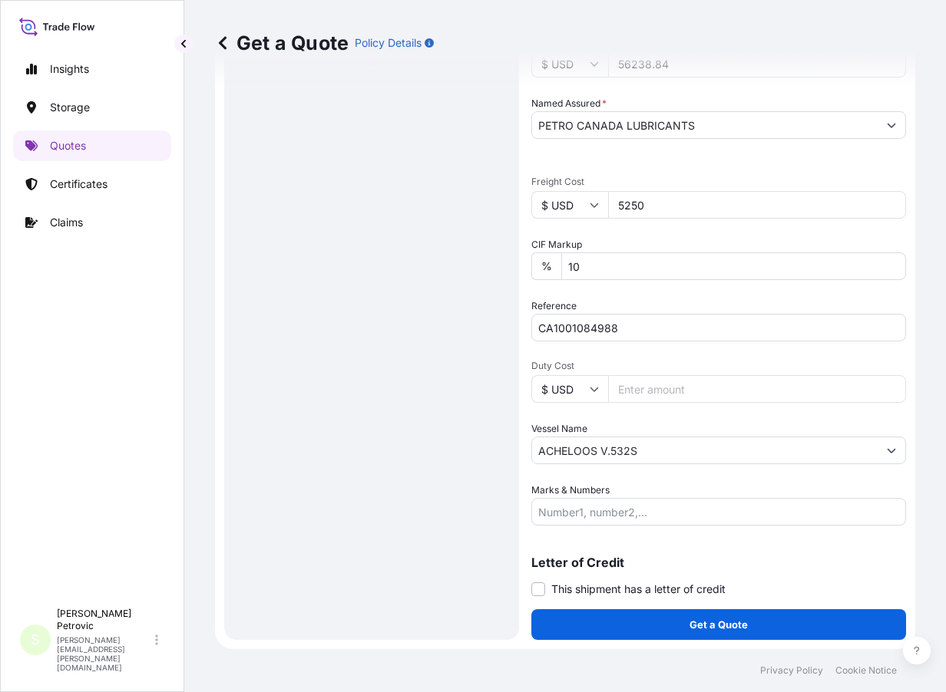
click at [574, 509] on input "Marks & Numbers" at bounding box center [718, 512] width 375 height 28
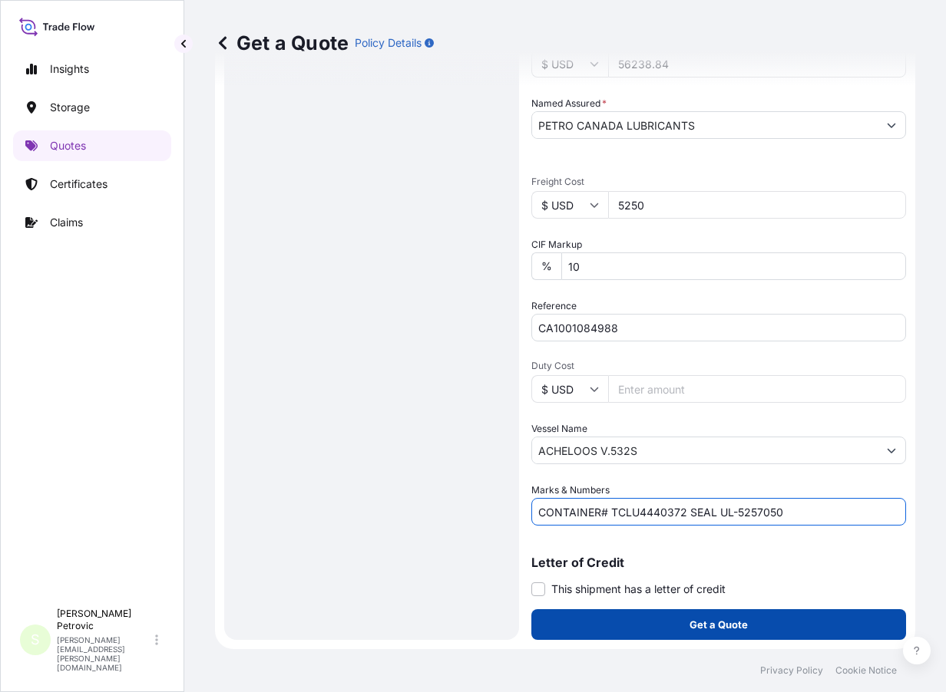
type input "CONTAINER# TCLU4440372 SEAL UL-5257050"
click at [715, 623] on p "Get a Quote" at bounding box center [718, 624] width 58 height 15
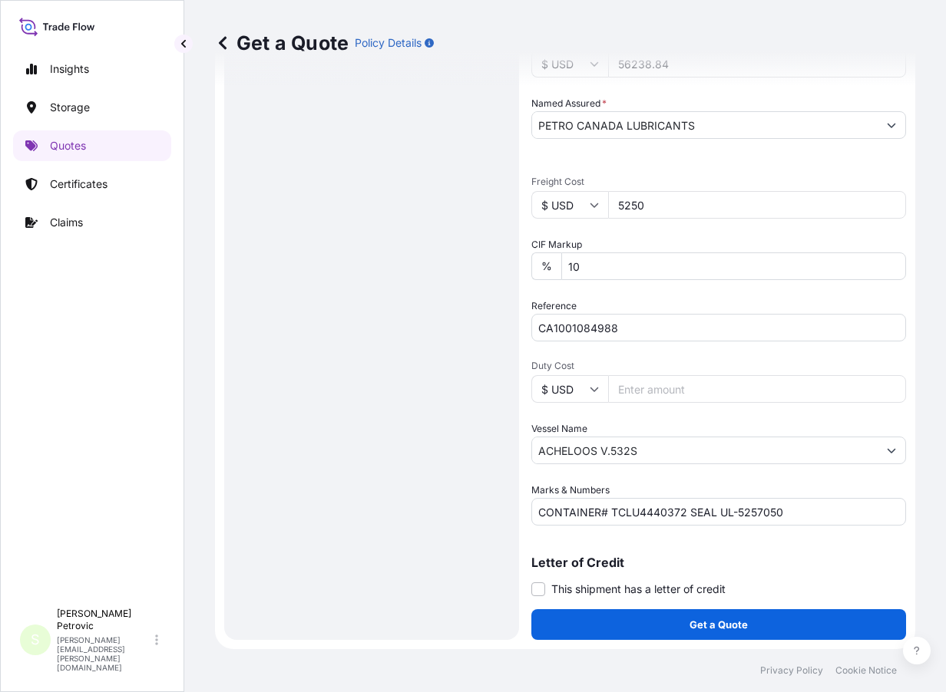
scroll to position [28, 0]
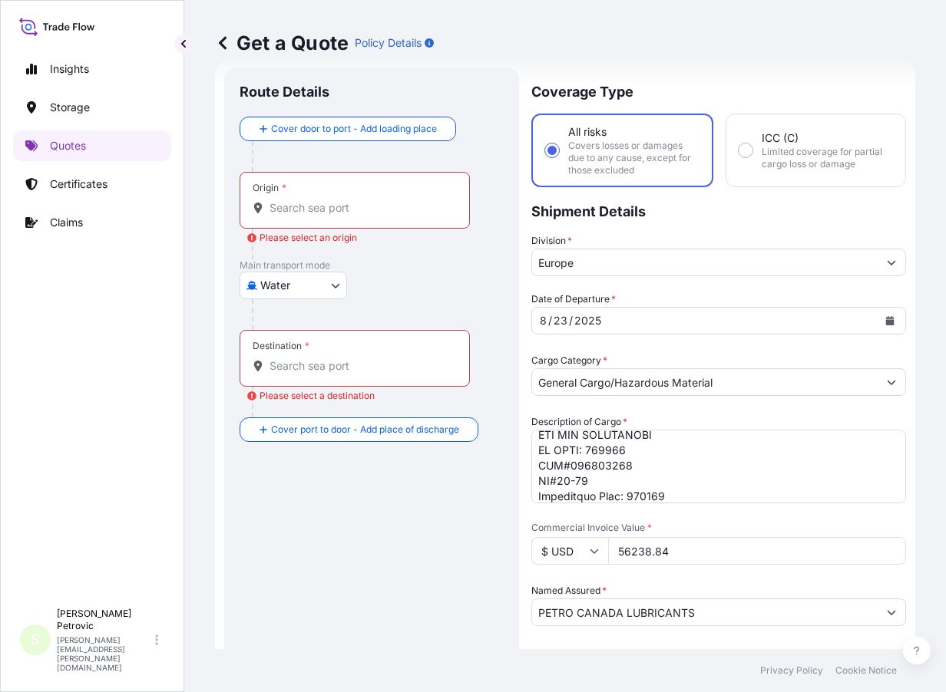
click at [306, 198] on div "Origin *" at bounding box center [354, 200] width 230 height 57
click at [306, 200] on input "Origin * Please select an origin" at bounding box center [359, 207] width 181 height 15
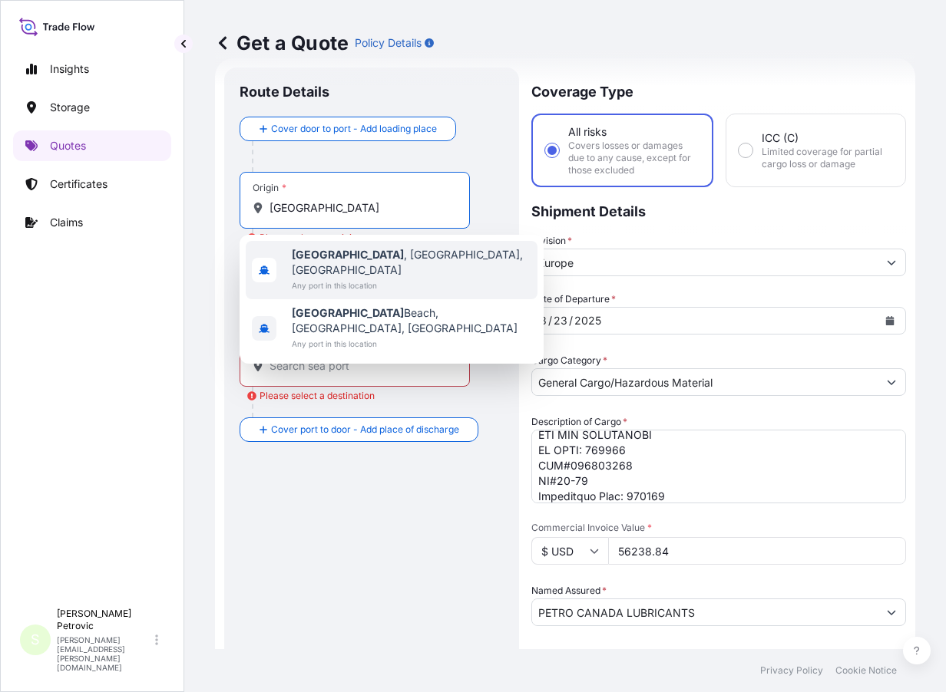
click at [395, 278] on span "Any port in this location" at bounding box center [411, 285] width 239 height 15
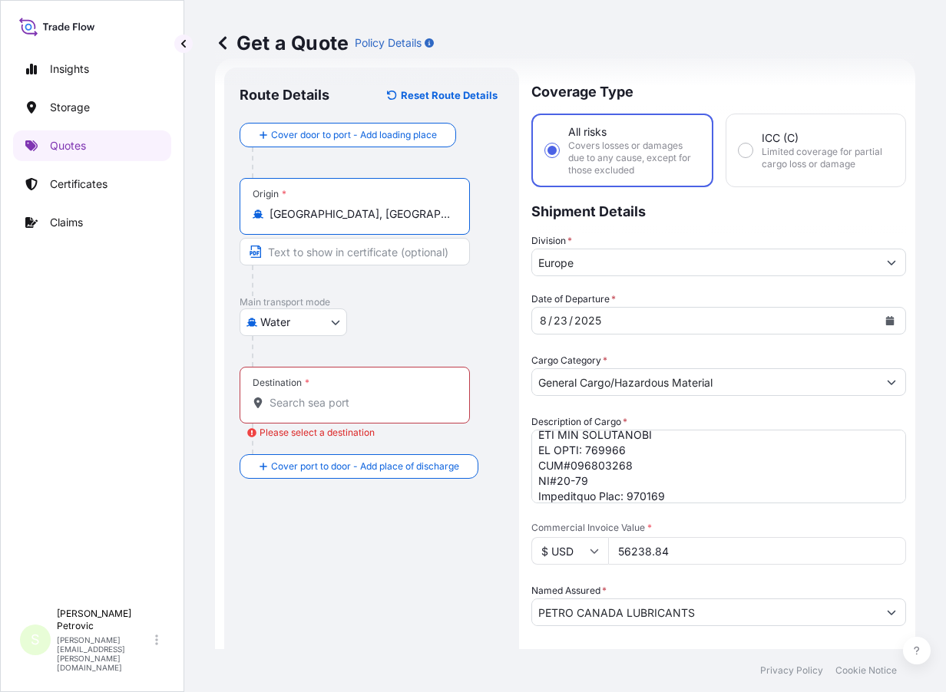
type input "[GEOGRAPHIC_DATA], [GEOGRAPHIC_DATA], [GEOGRAPHIC_DATA]"
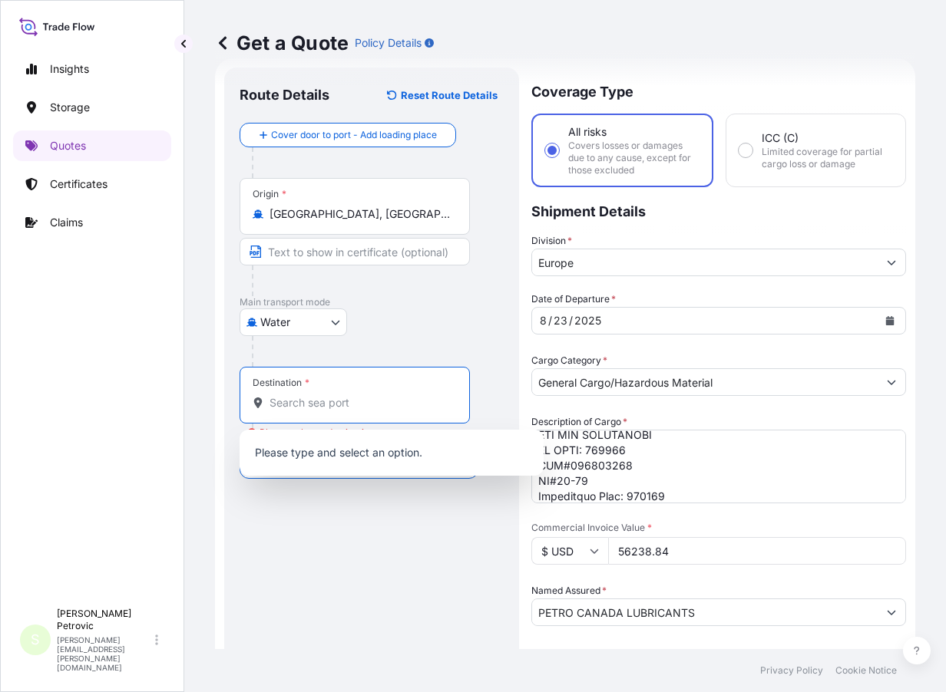
click at [301, 398] on input "Destination * Please select a destination" at bounding box center [359, 402] width 181 height 15
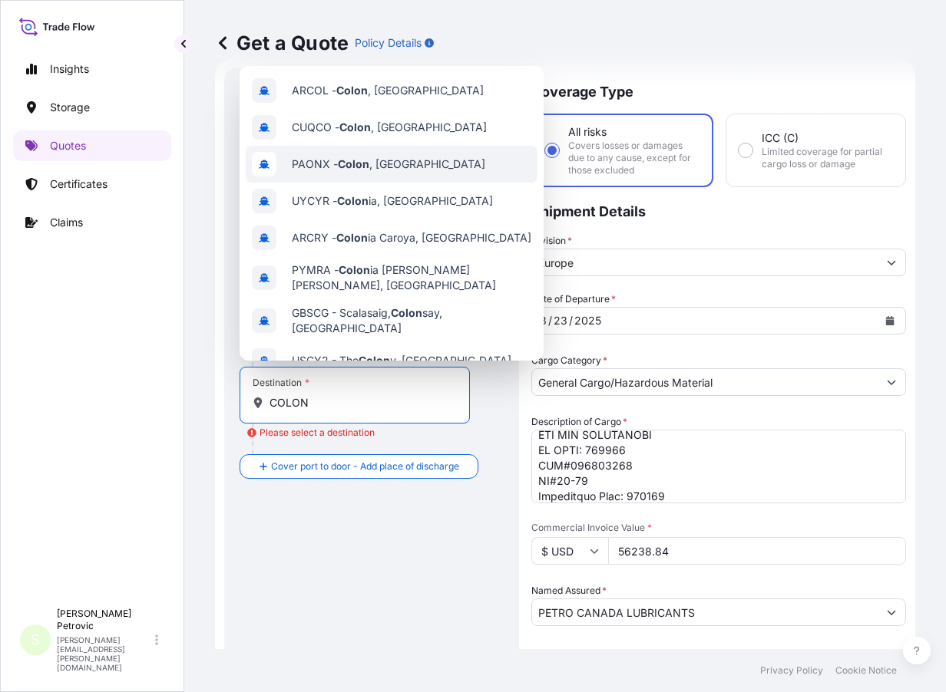
click at [421, 167] on div "PAONX - Colon , [GEOGRAPHIC_DATA]" at bounding box center [392, 164] width 292 height 37
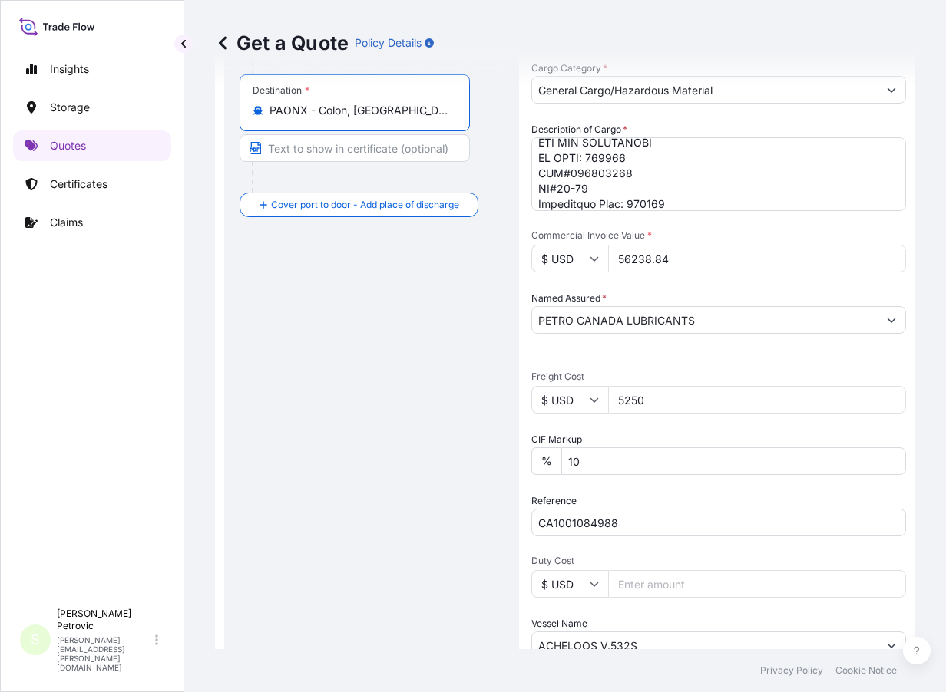
scroll to position [515, 0]
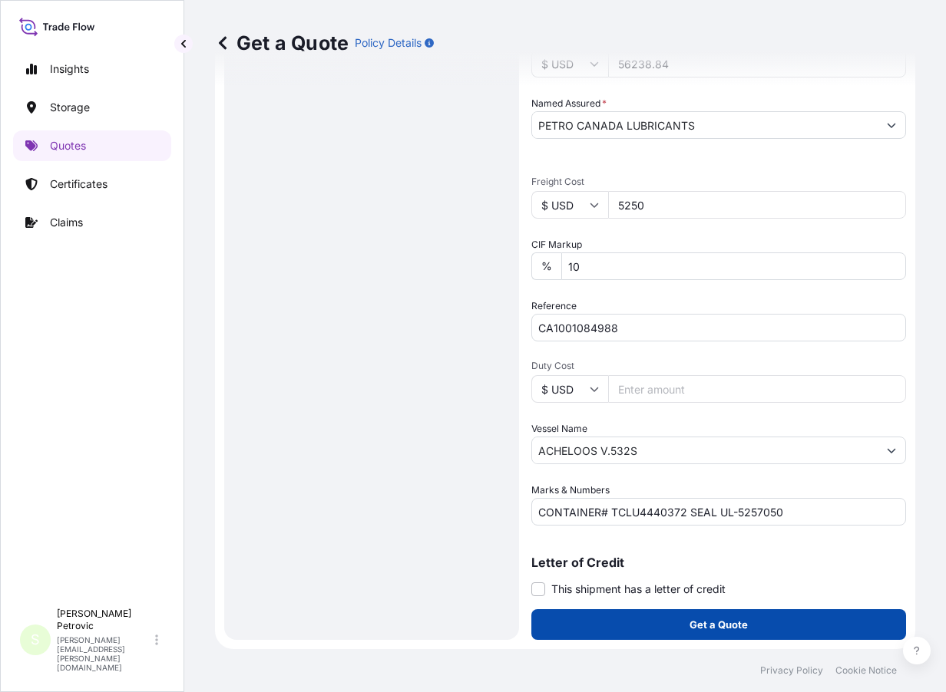
type input "PAONX - Colon, [GEOGRAPHIC_DATA]"
click at [759, 619] on button "Get a Quote" at bounding box center [718, 624] width 375 height 31
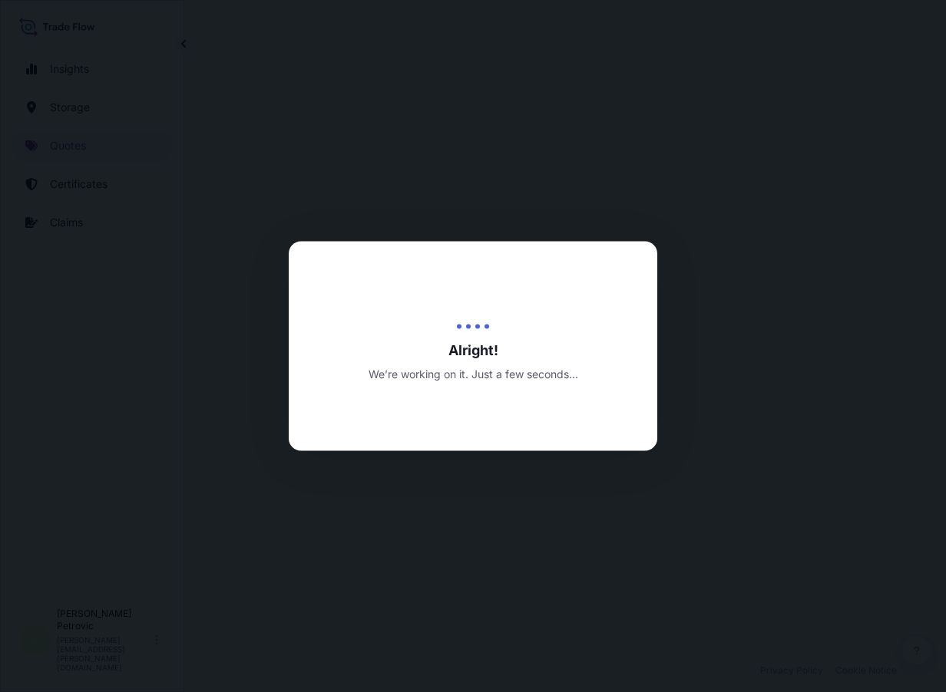
select select "Water"
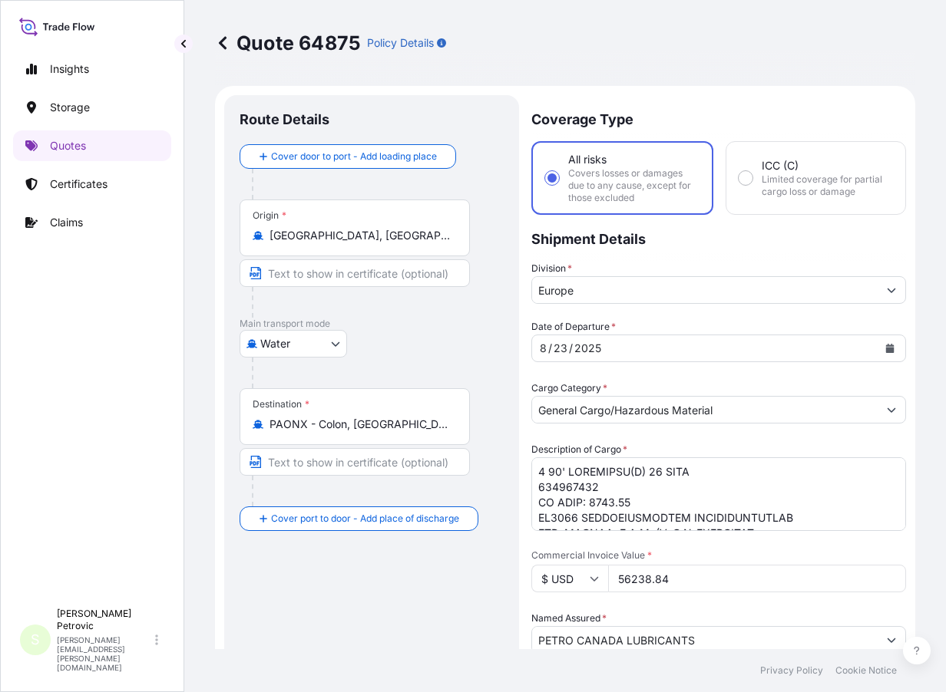
scroll to position [1103, 0]
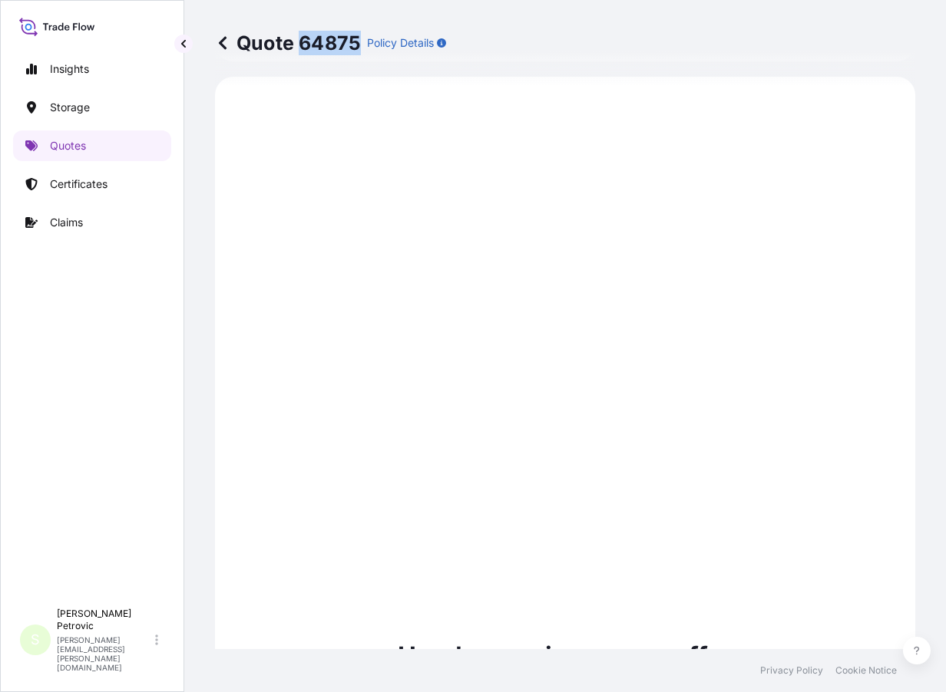
drag, startPoint x: 303, startPoint y: 45, endPoint x: 357, endPoint y: 45, distance: 53.7
click at [357, 45] on p "Quote 64875" at bounding box center [288, 43] width 146 height 25
copy p "64875"
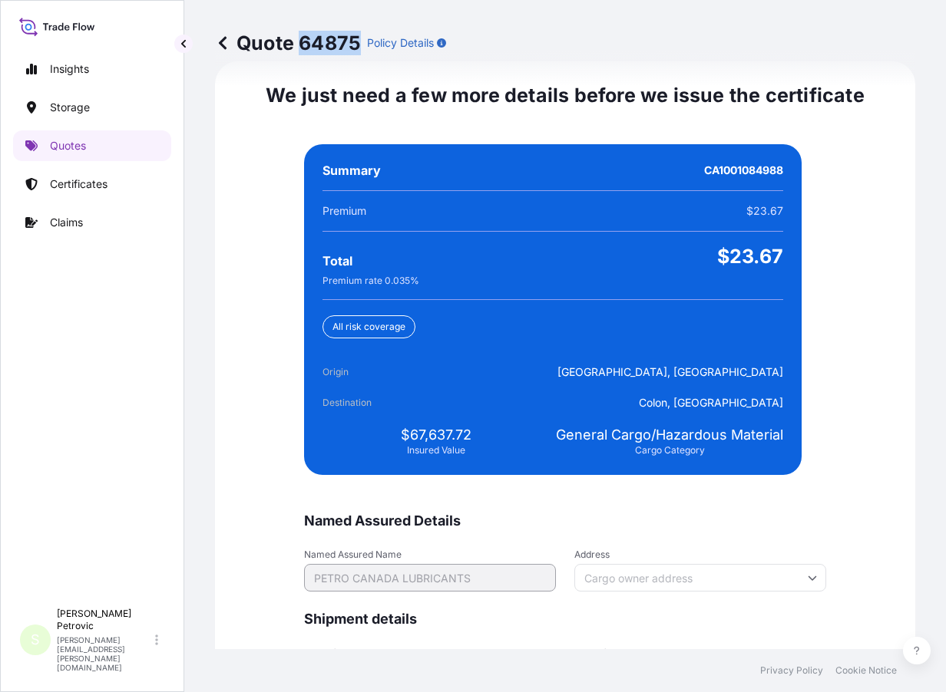
scroll to position [3608, 0]
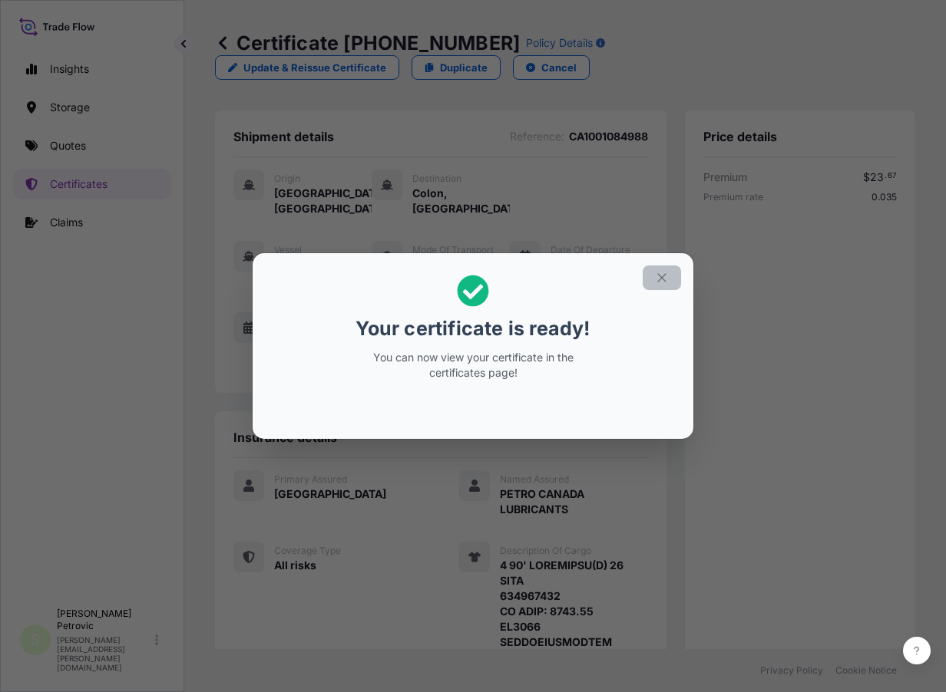
click at [662, 275] on icon "button" at bounding box center [662, 278] width 14 height 14
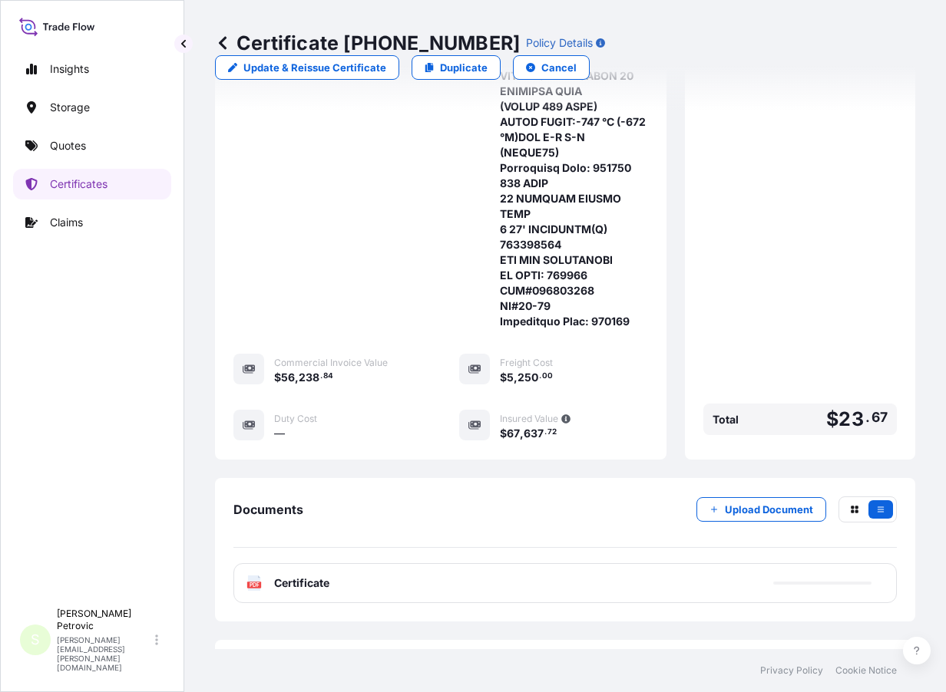
scroll to position [2155, 0]
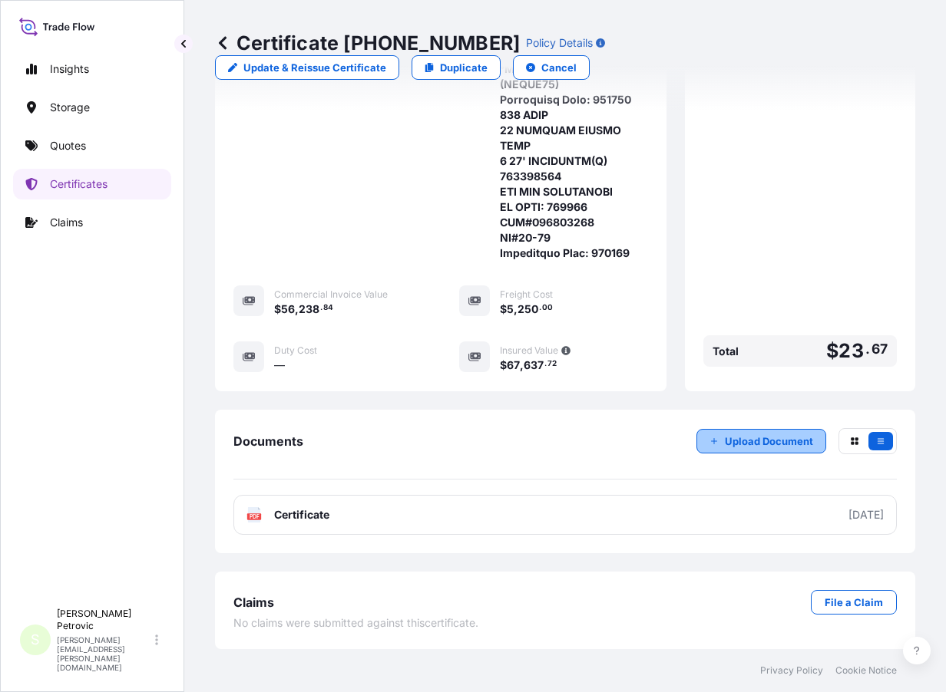
click at [740, 438] on p "Upload Document" at bounding box center [769, 441] width 88 height 15
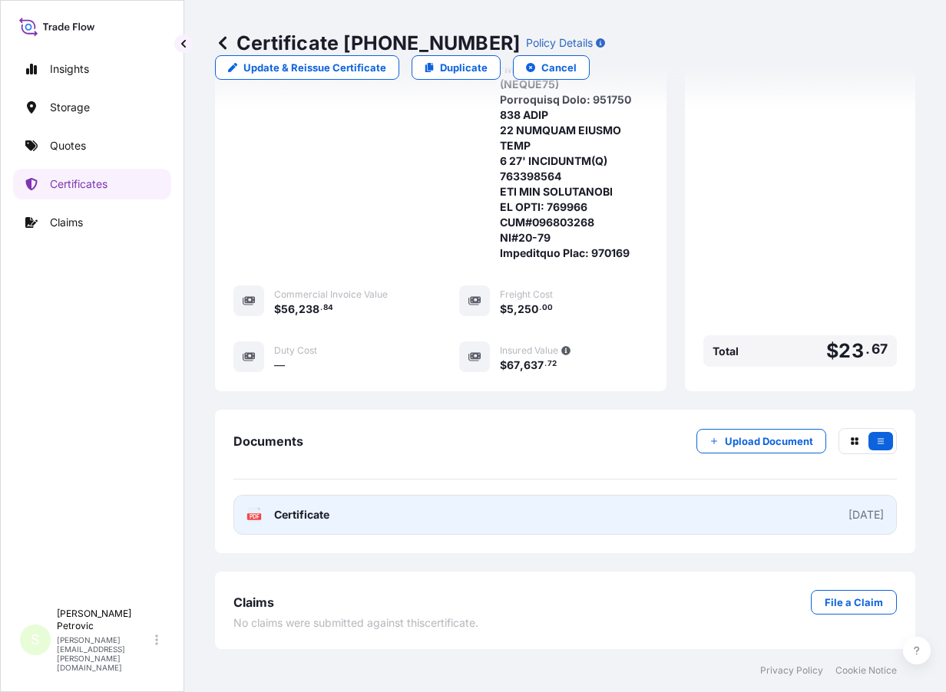
click at [296, 512] on span "Certificate" at bounding box center [301, 514] width 55 height 15
